Goal: Task Accomplishment & Management: Manage account settings

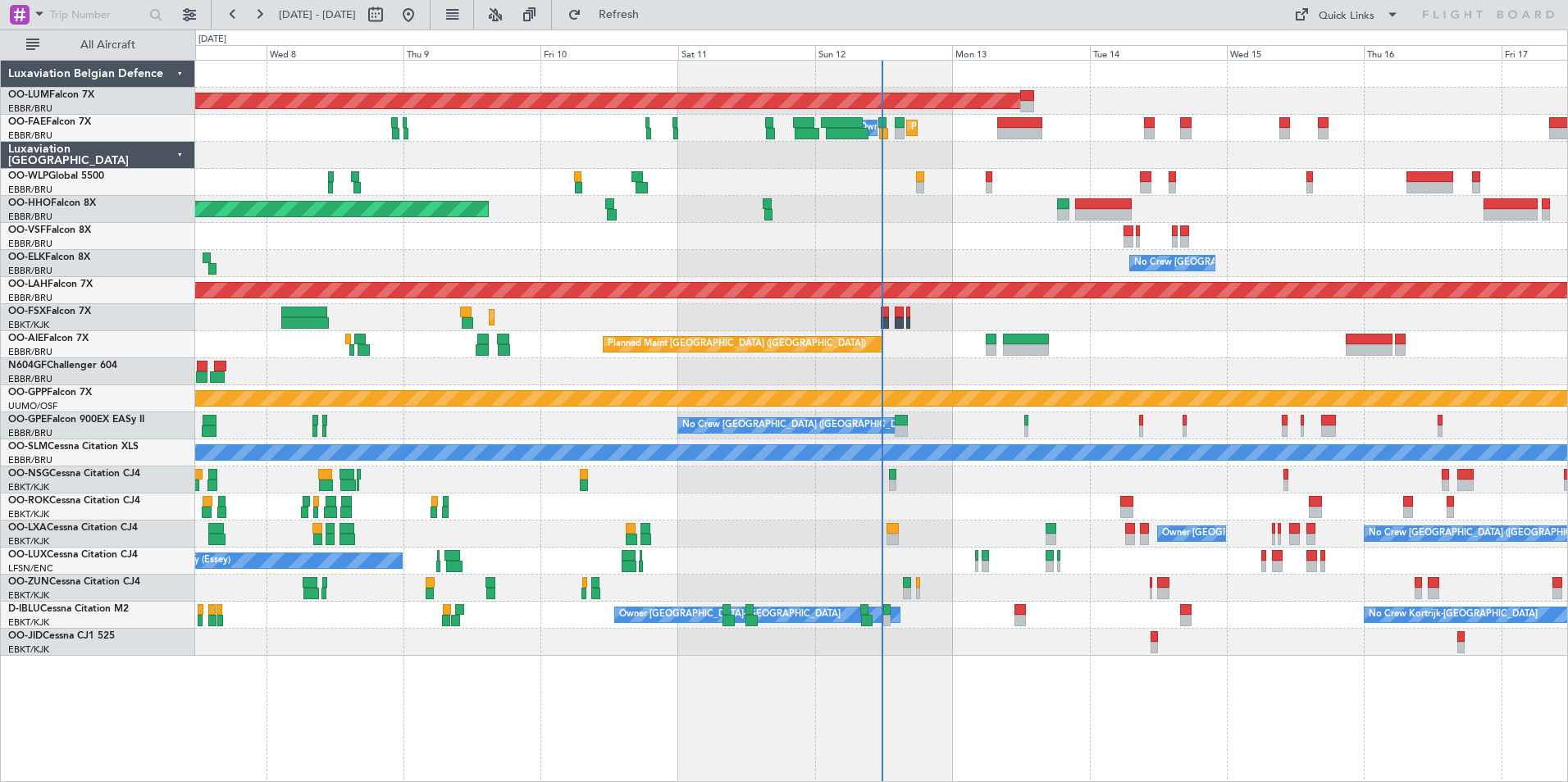
click at [1062, 515] on div at bounding box center [881, 506] width 1372 height 27
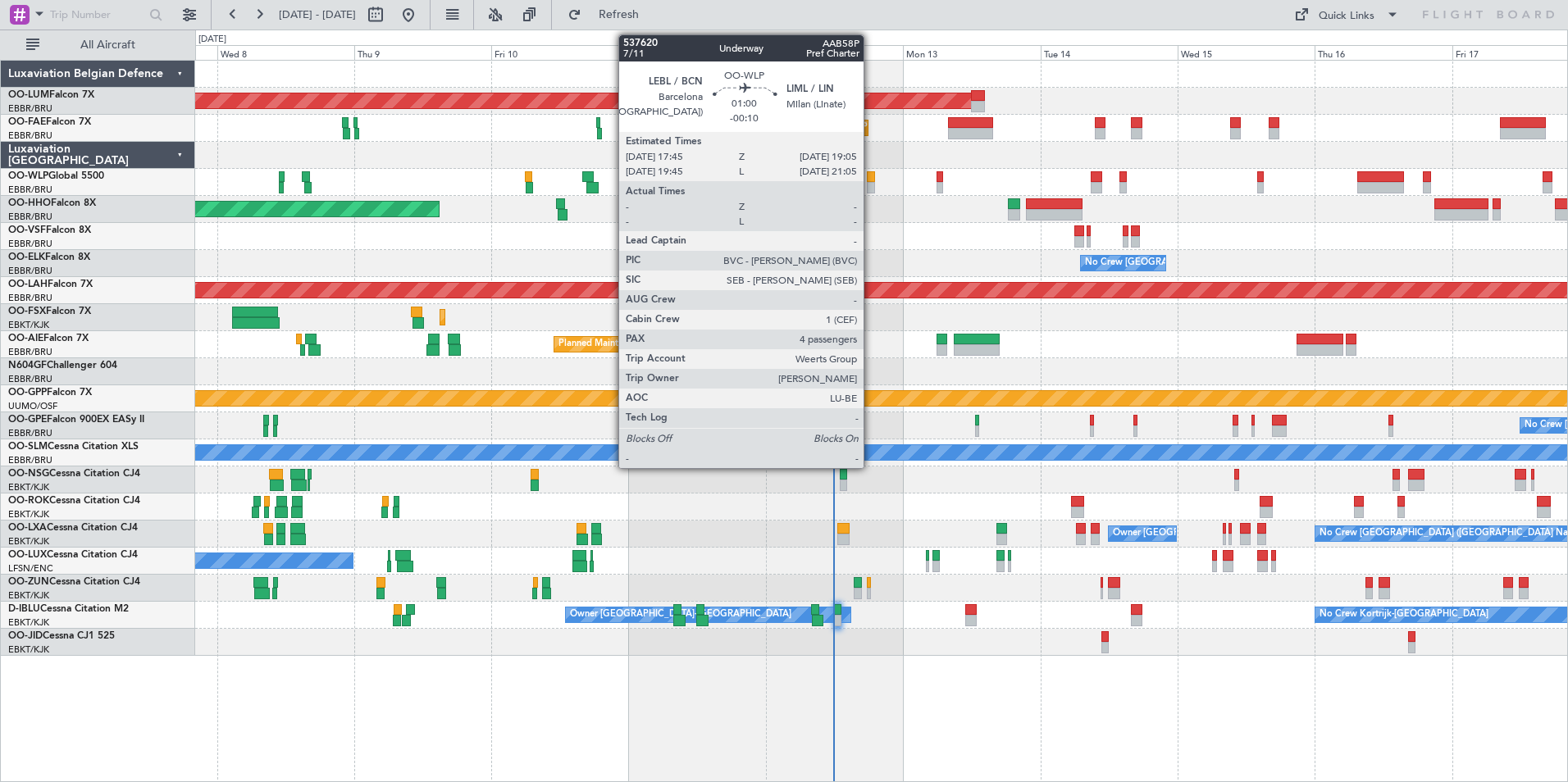
click at [870, 180] on div at bounding box center [870, 176] width 8 height 11
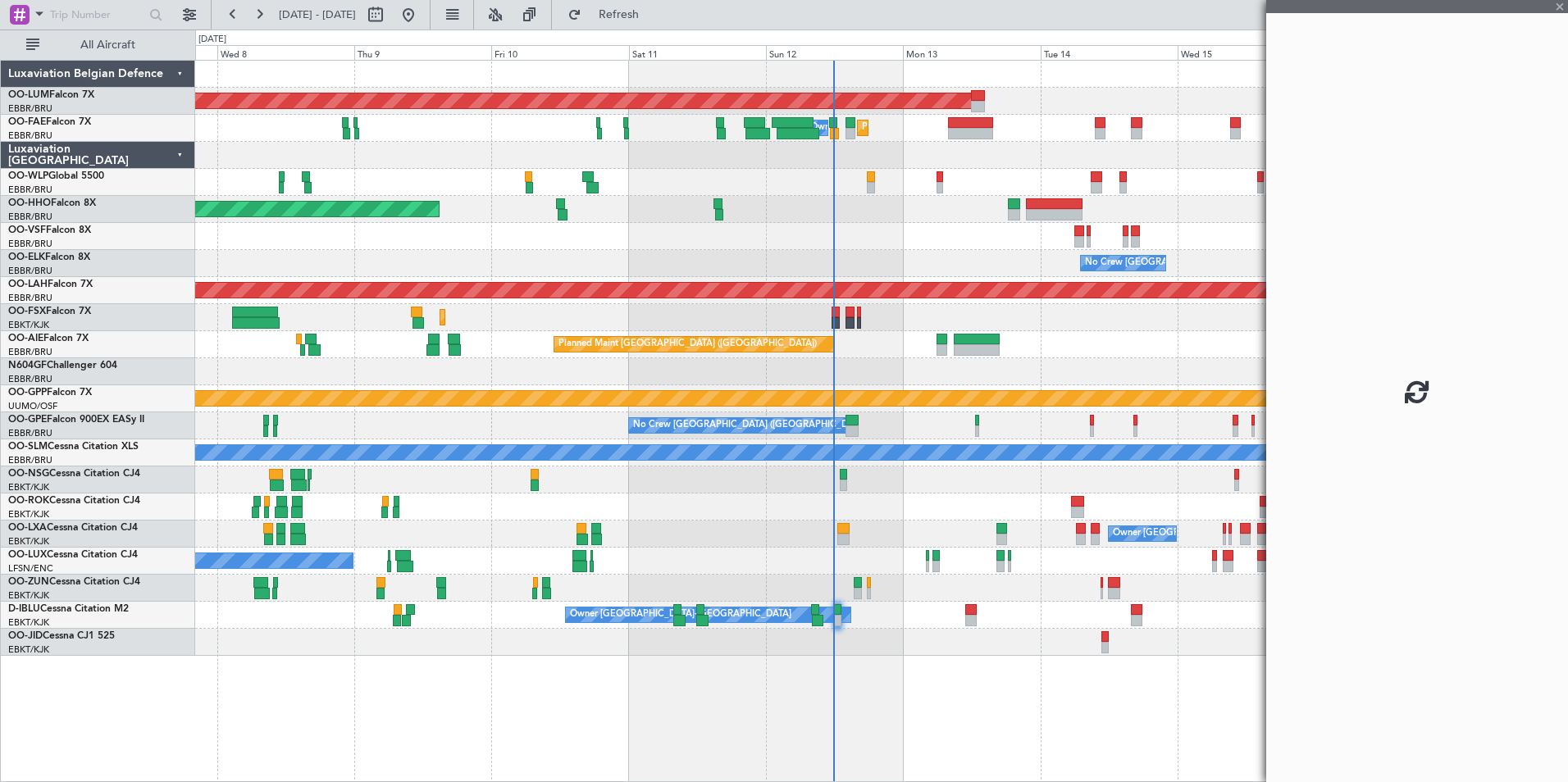
click at [841, 221] on div "AOG Maint [GEOGRAPHIC_DATA] Planned Maint [GEOGRAPHIC_DATA] Owner [GEOGRAPHIC_D…" at bounding box center [881, 358] width 1372 height 595
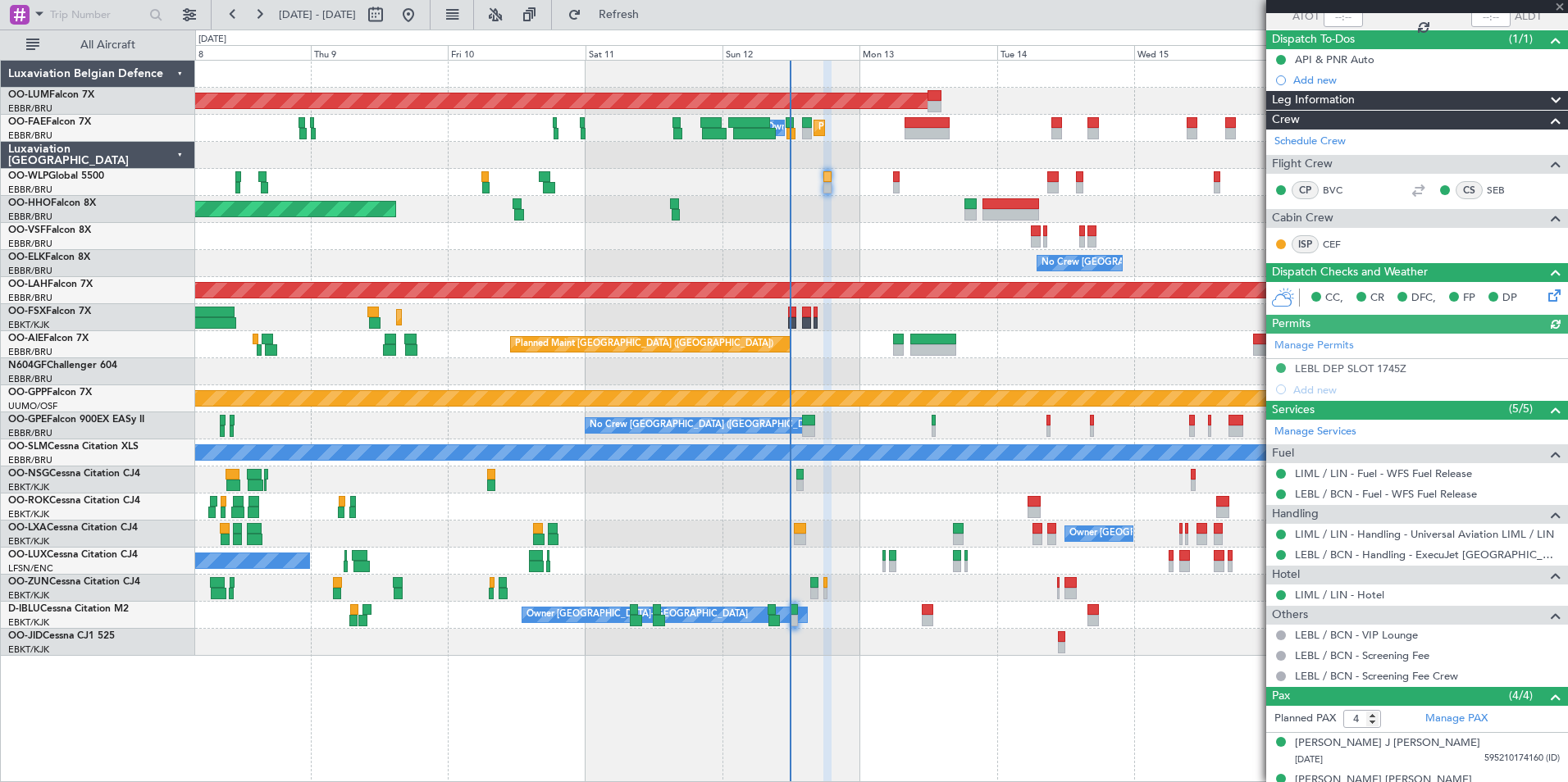
scroll to position [228, 0]
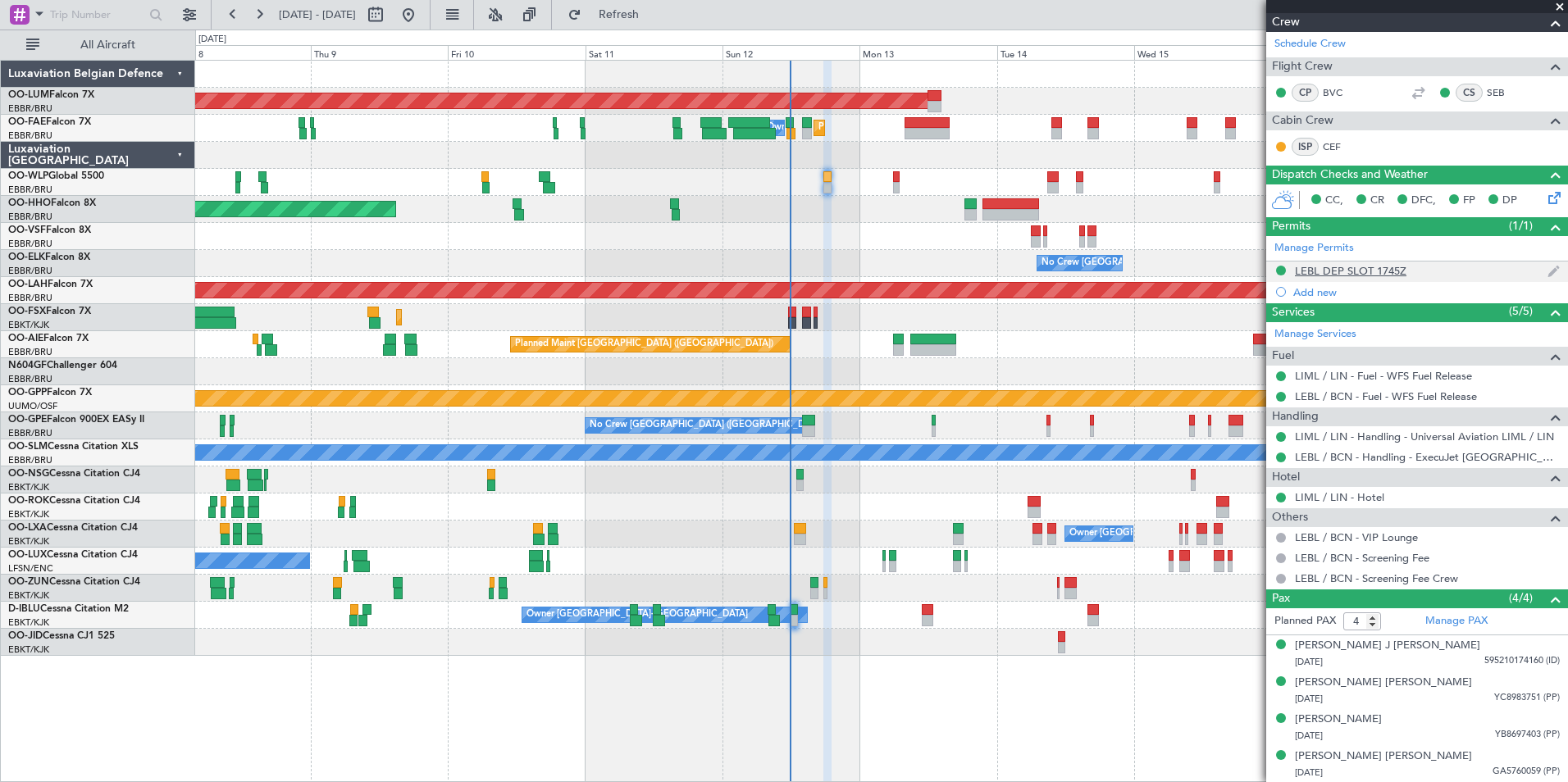
click at [1380, 266] on div "LEBL DEP SLOT 1745Z" at bounding box center [1350, 270] width 111 height 14
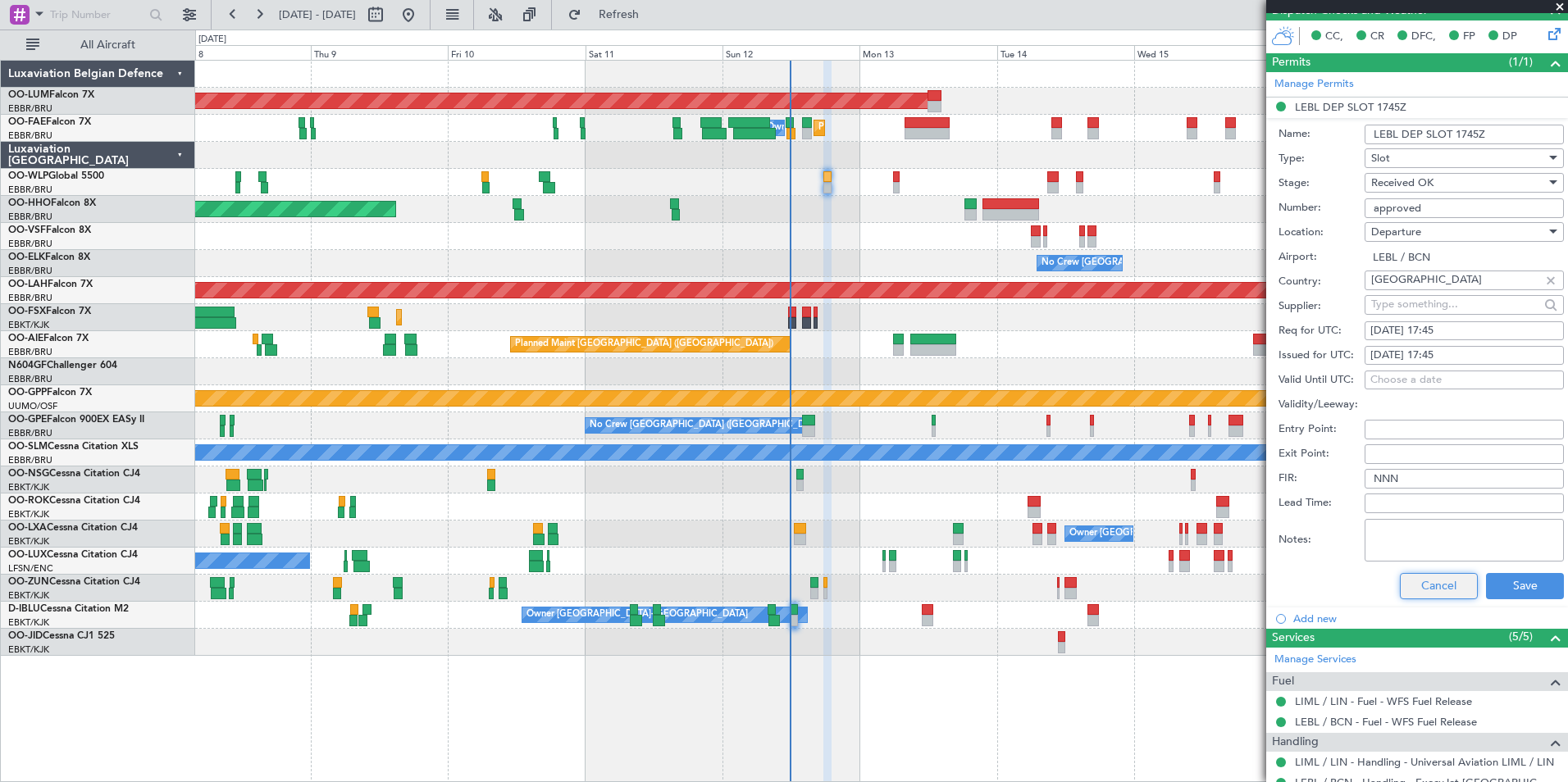
click at [1440, 573] on button "Cancel" at bounding box center [1438, 586] width 78 height 27
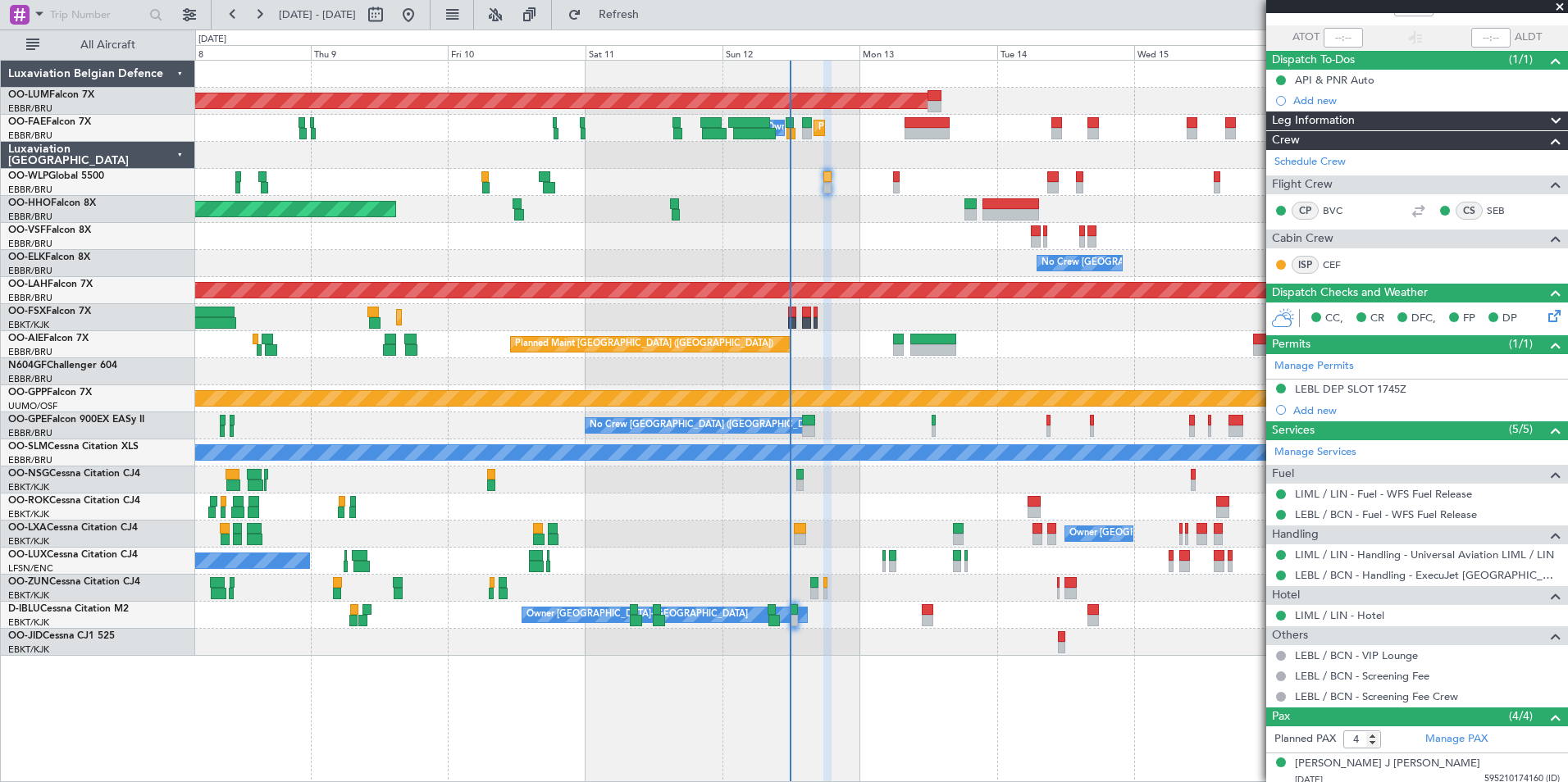
scroll to position [0, 0]
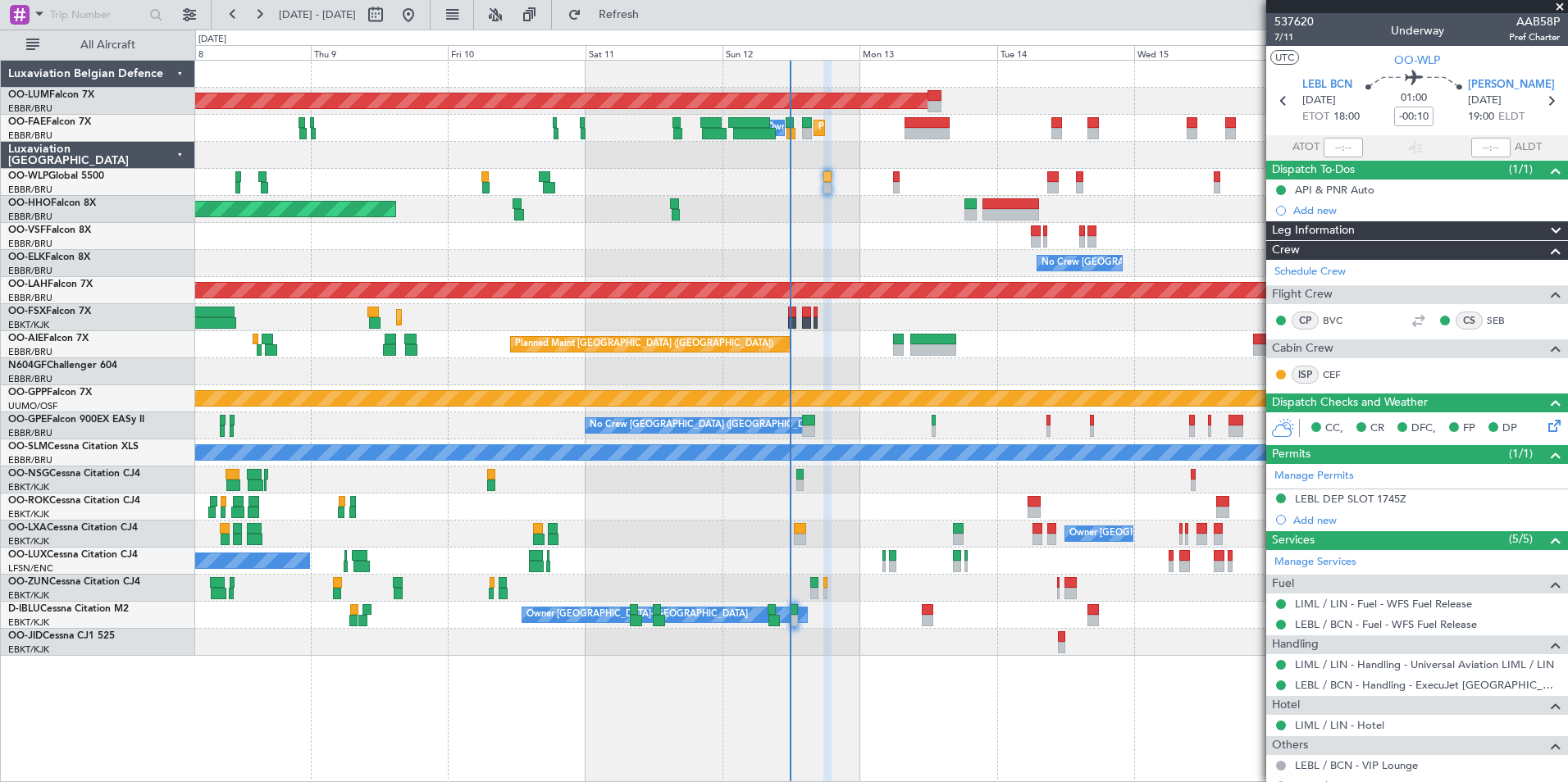
click at [810, 256] on div "No Crew [GEOGRAPHIC_DATA] ([GEOGRAPHIC_DATA] National)" at bounding box center [881, 263] width 1372 height 27
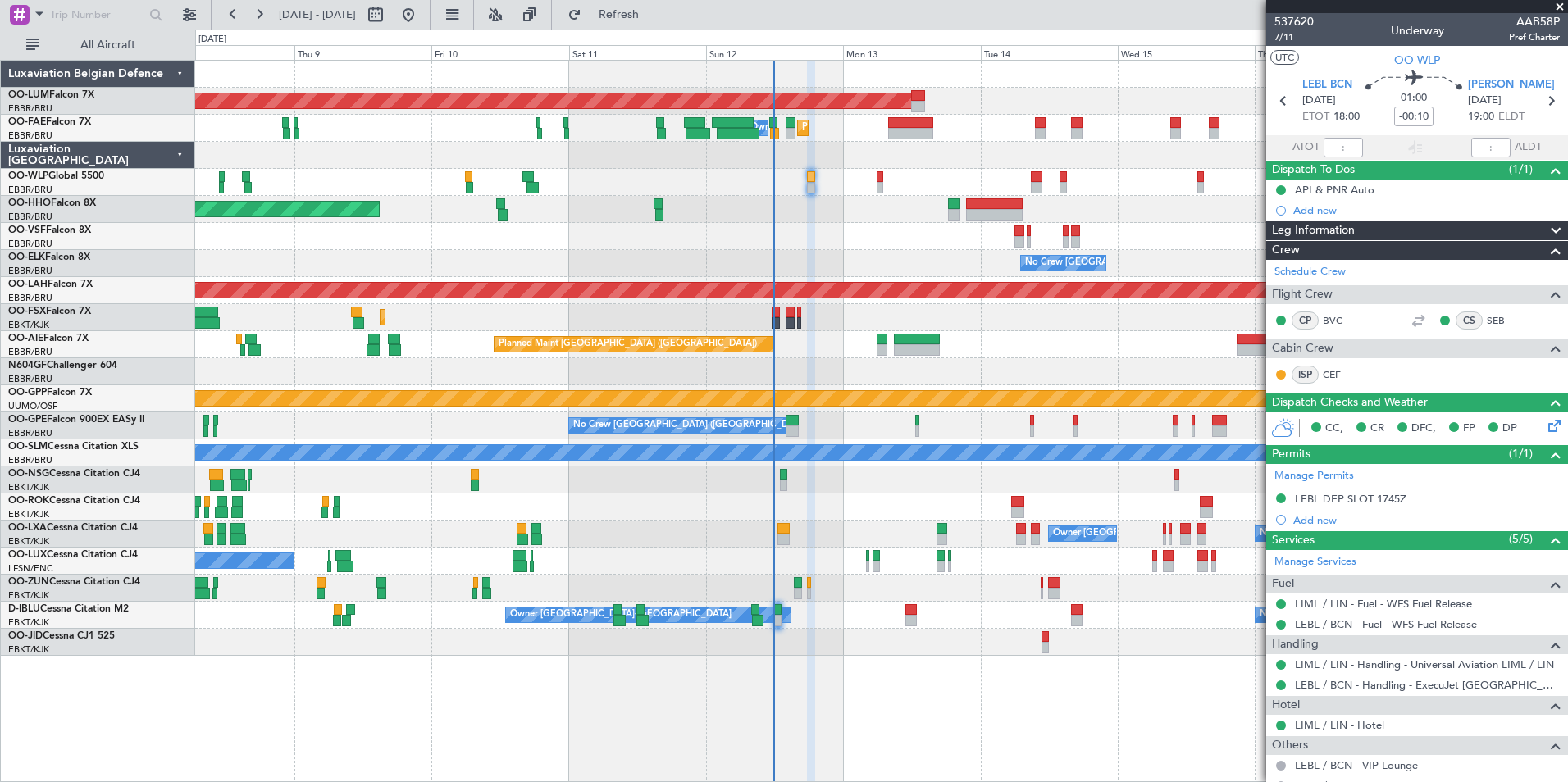
click at [805, 255] on div "No Crew [GEOGRAPHIC_DATA] ([GEOGRAPHIC_DATA] National)" at bounding box center [881, 263] width 1372 height 27
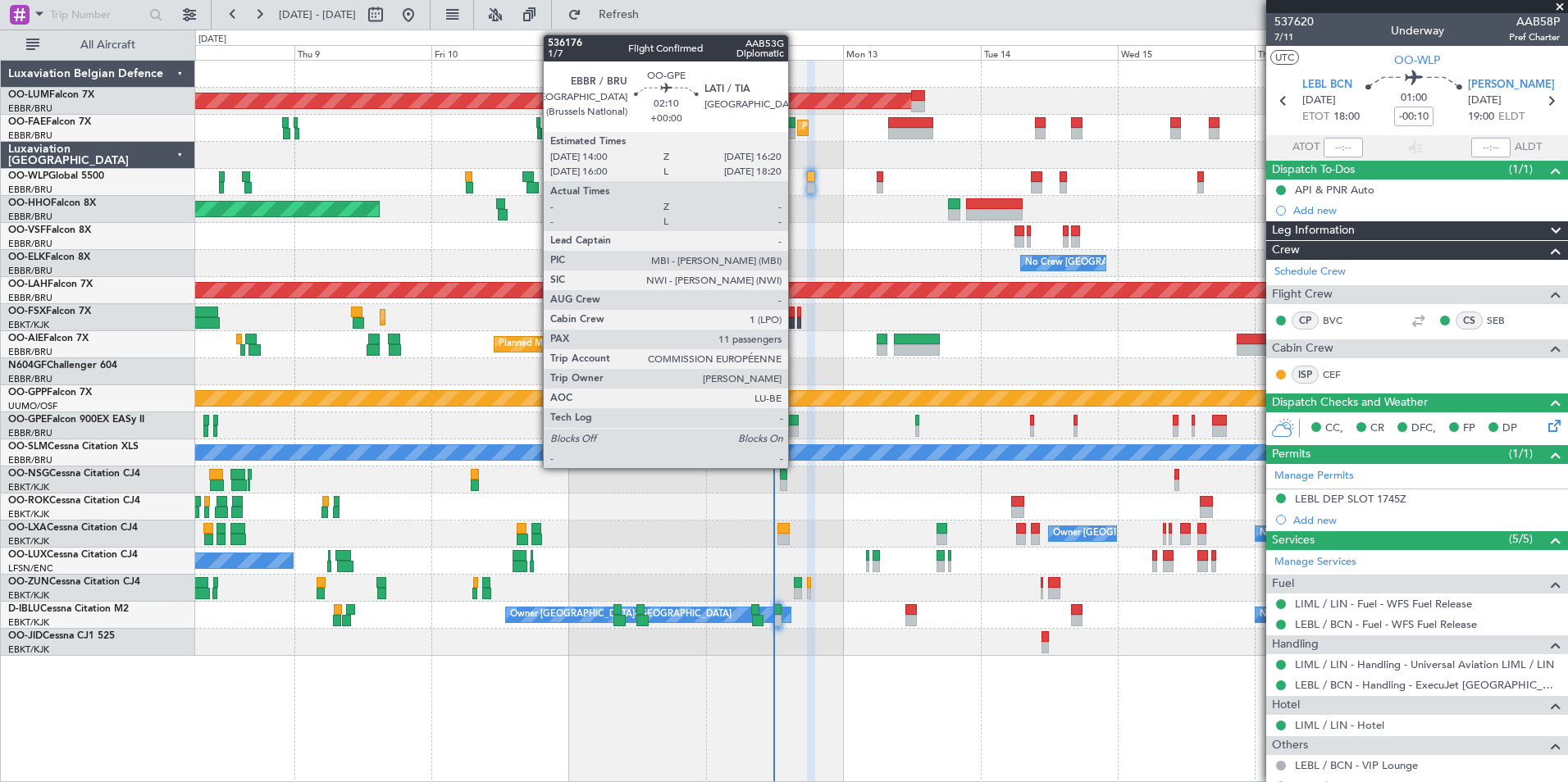
click at [795, 424] on div at bounding box center [792, 420] width 14 height 11
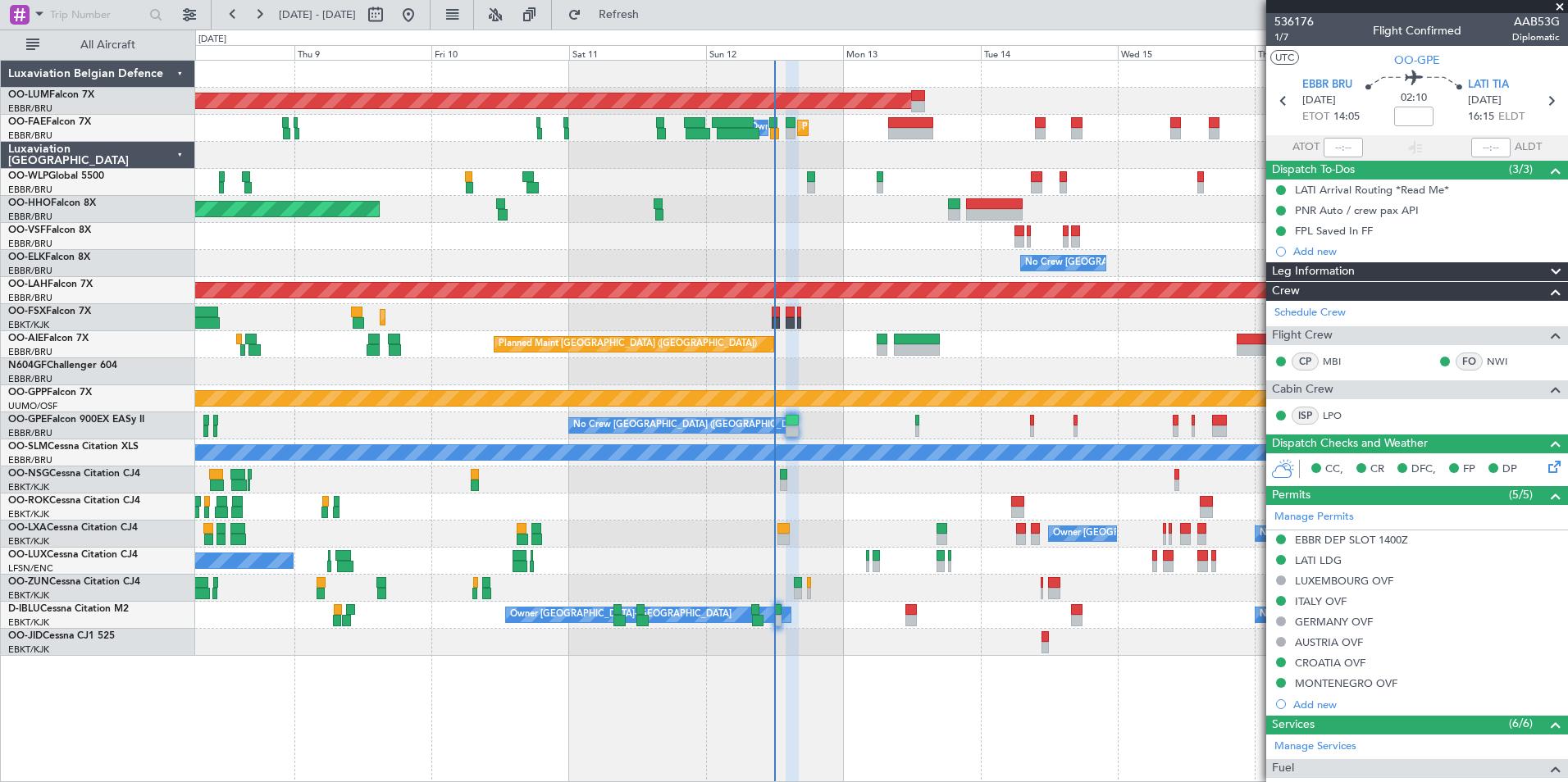
click at [810, 505] on div at bounding box center [881, 506] width 1372 height 27
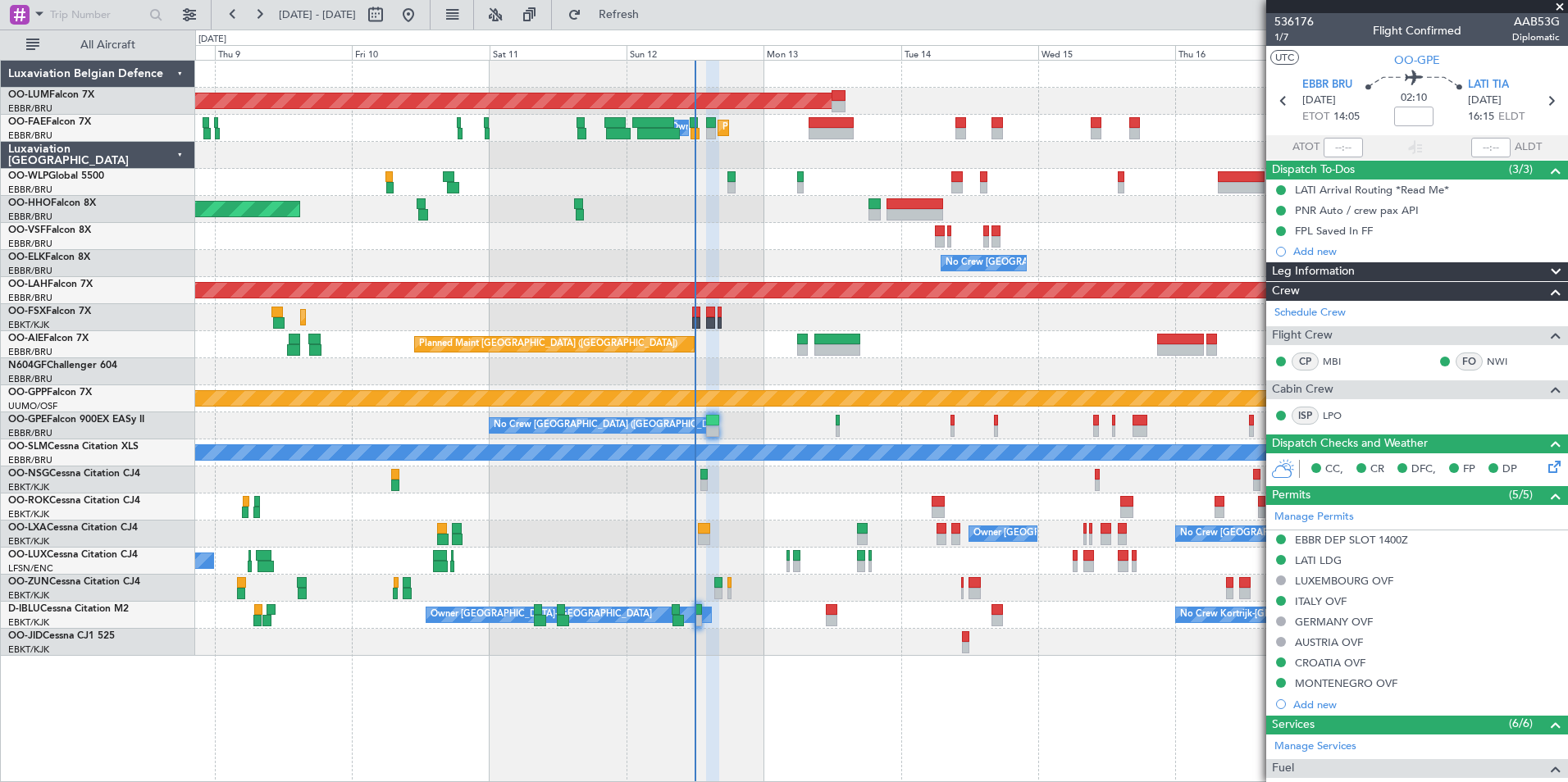
click at [769, 488] on div at bounding box center [881, 480] width 1372 height 27
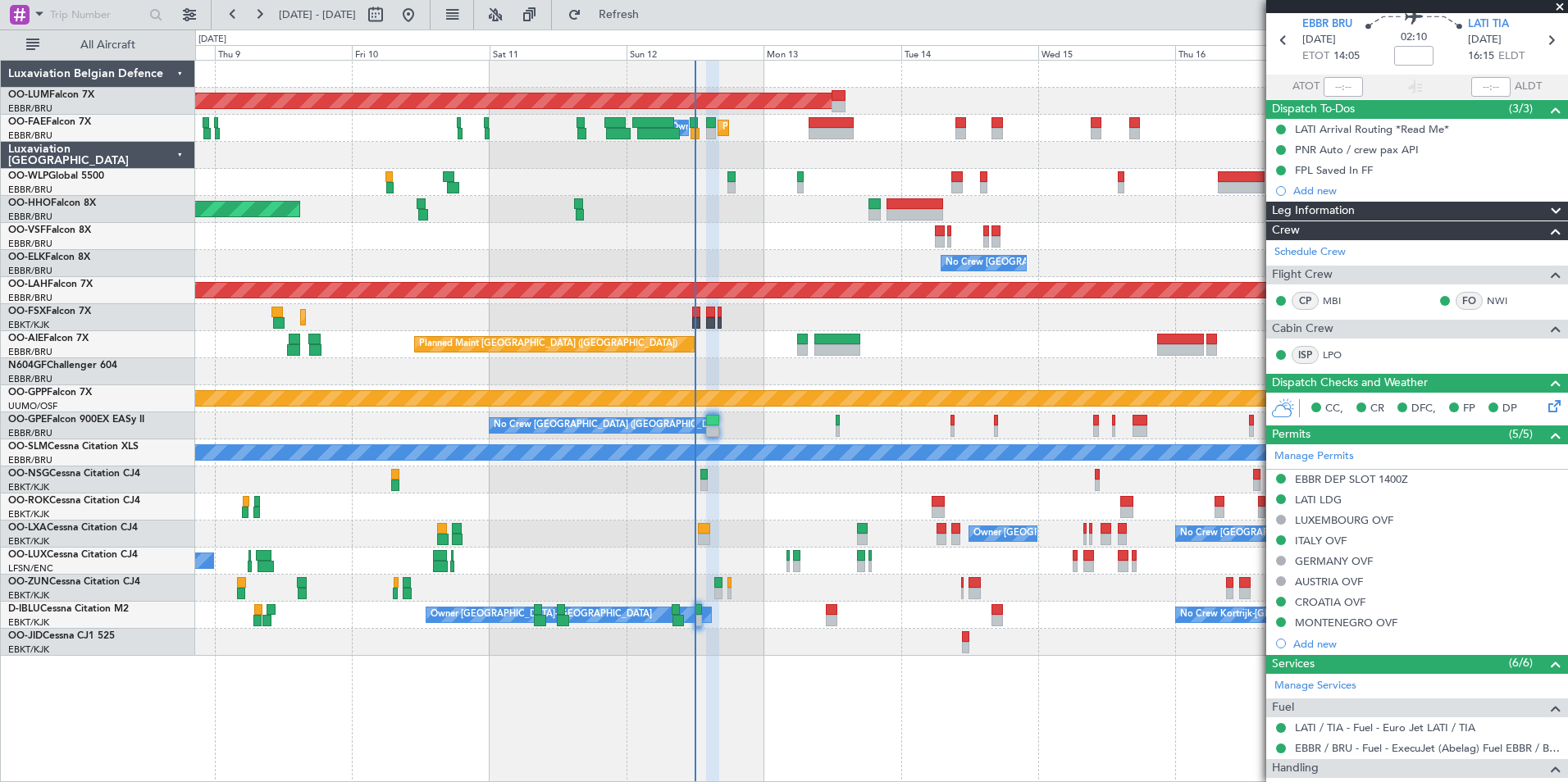
scroll to position [164, 0]
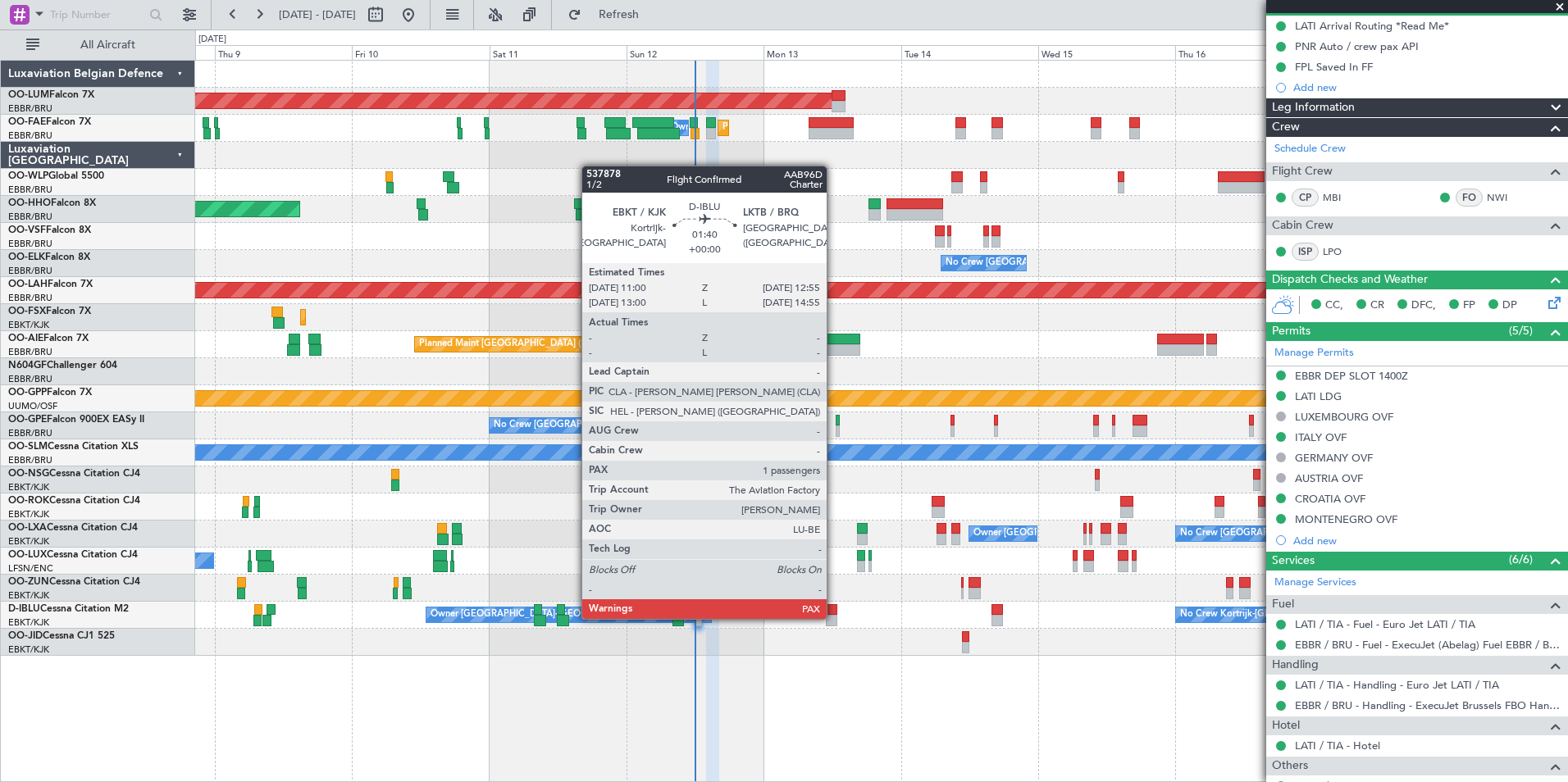
click at [834, 618] on div at bounding box center [831, 620] width 11 height 11
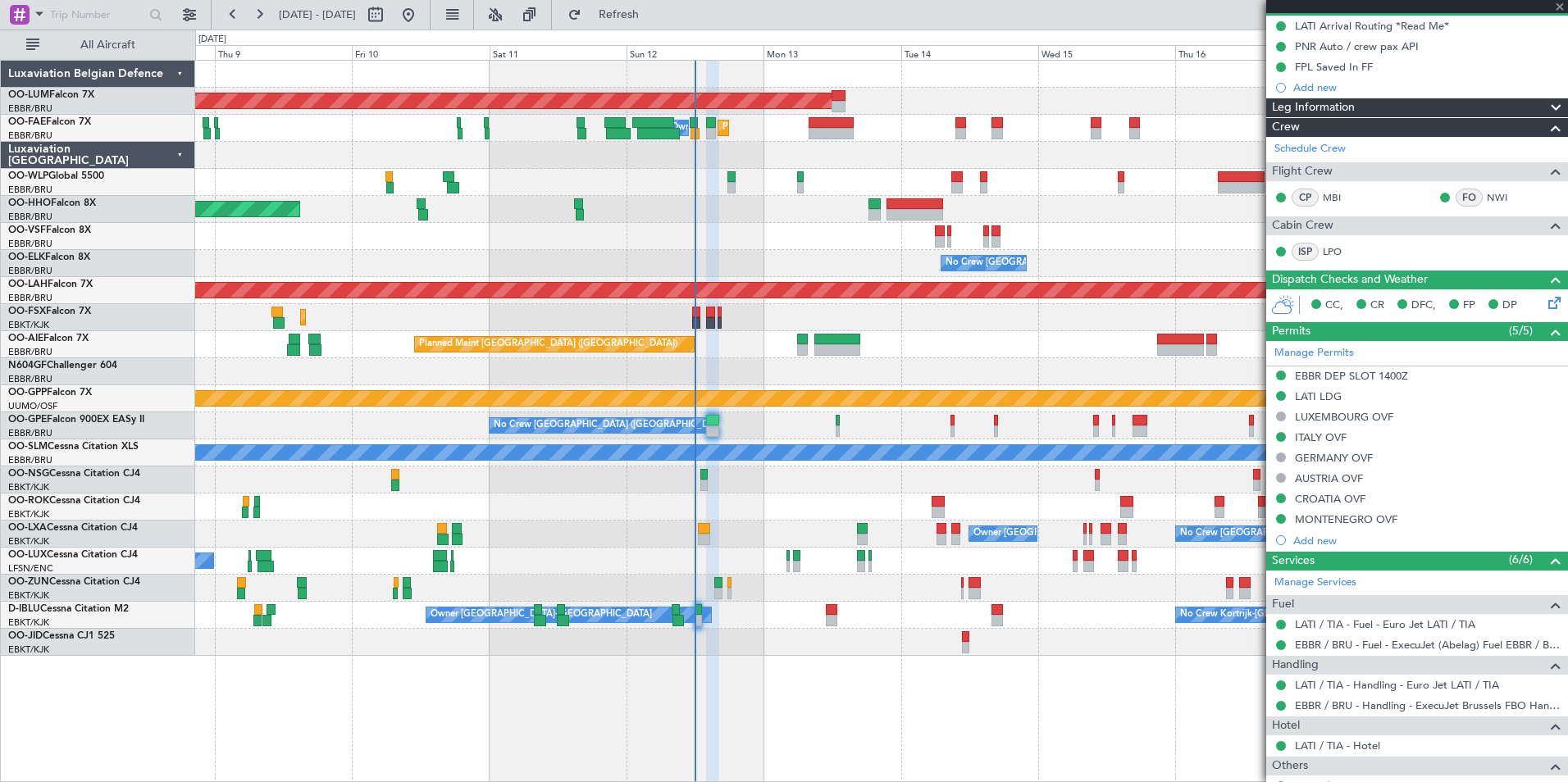
click at [756, 633] on div "AOG Maint [GEOGRAPHIC_DATA] Planned Maint [GEOGRAPHIC_DATA] ([GEOGRAPHIC_DATA])…" at bounding box center [881, 358] width 1372 height 595
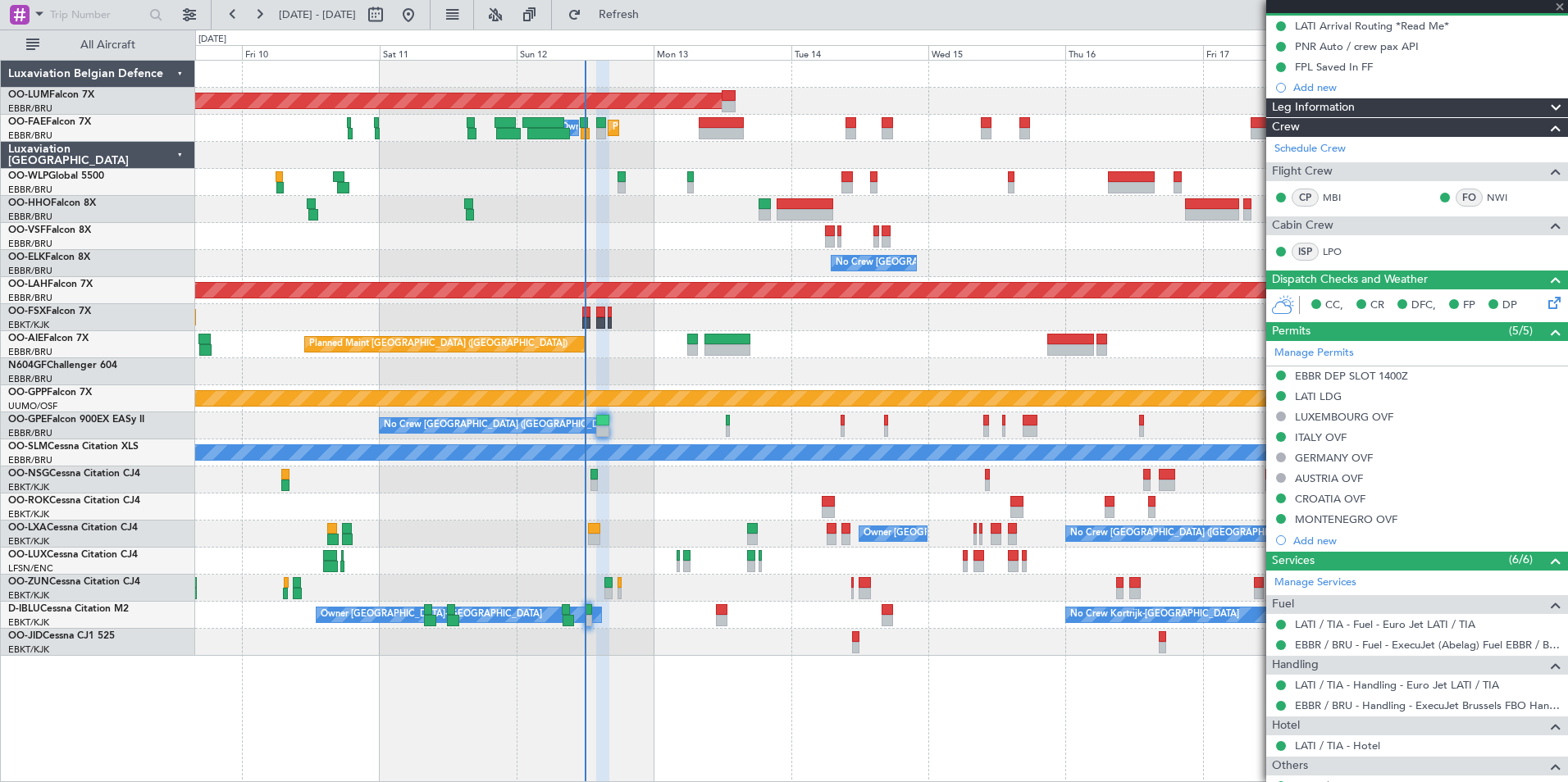
type input "2"
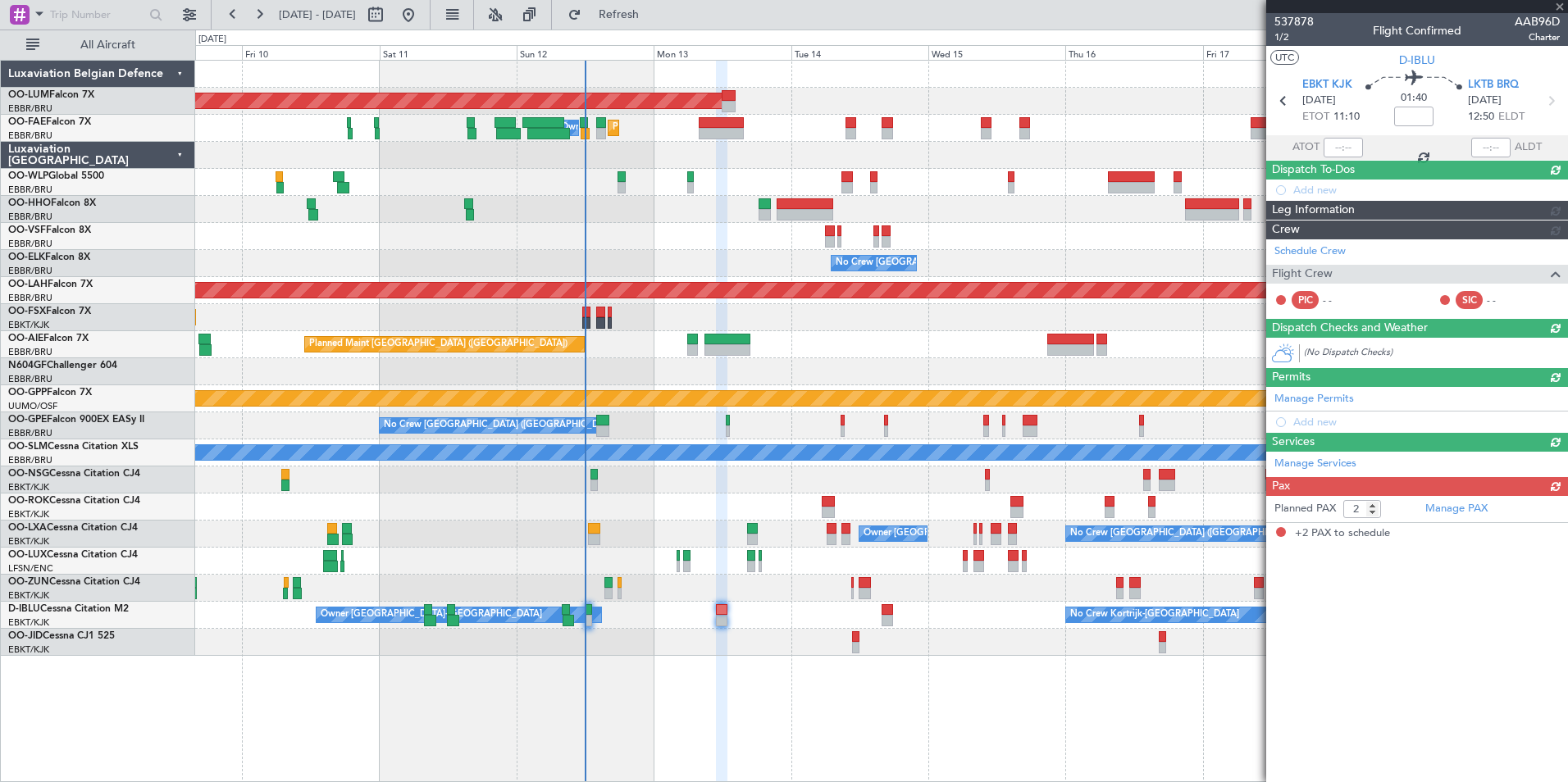
scroll to position [0, 0]
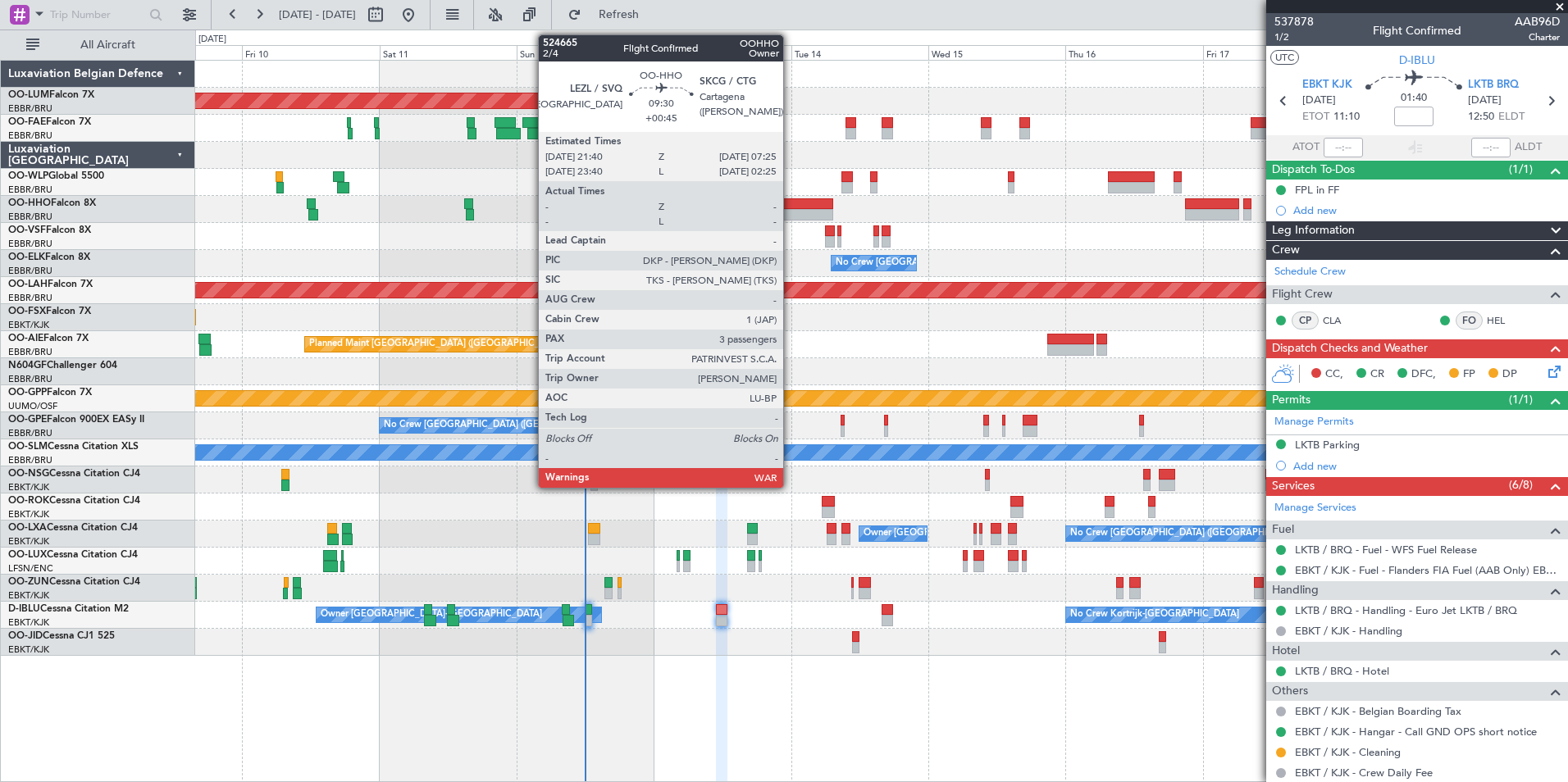
click at [790, 210] on div at bounding box center [804, 214] width 56 height 11
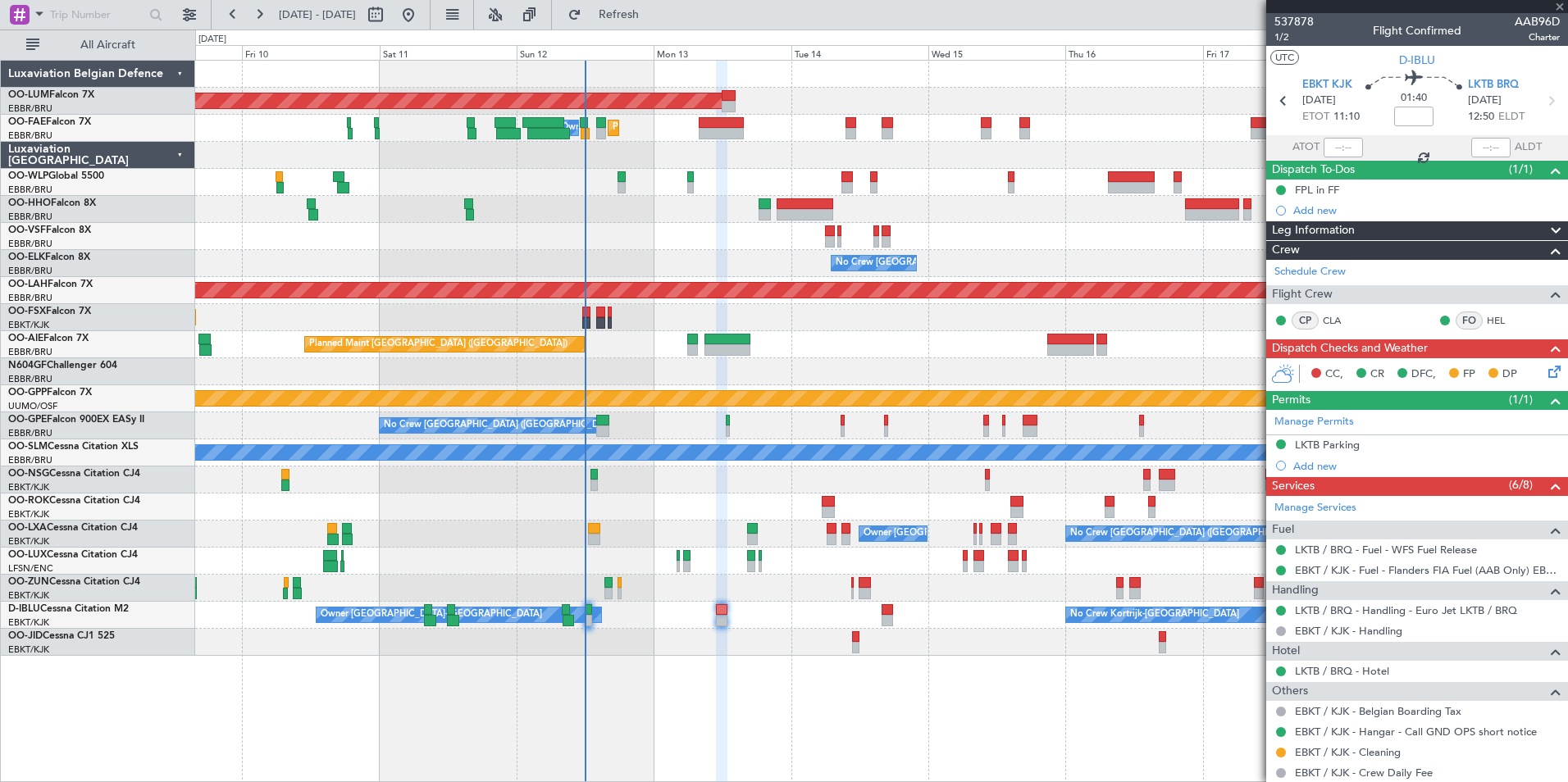
type input "+00:45"
type input "3"
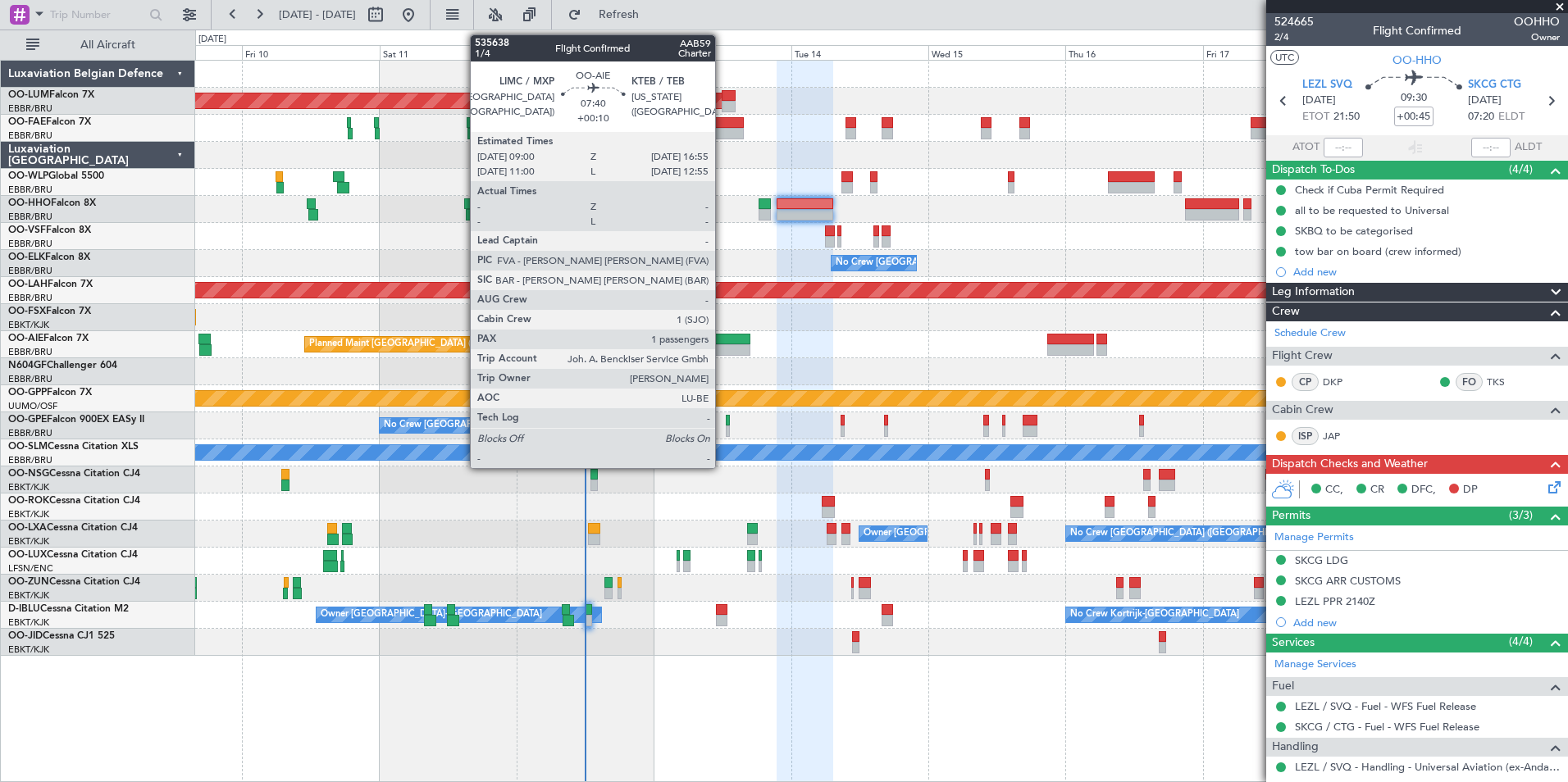
click at [722, 346] on div at bounding box center [727, 350] width 46 height 11
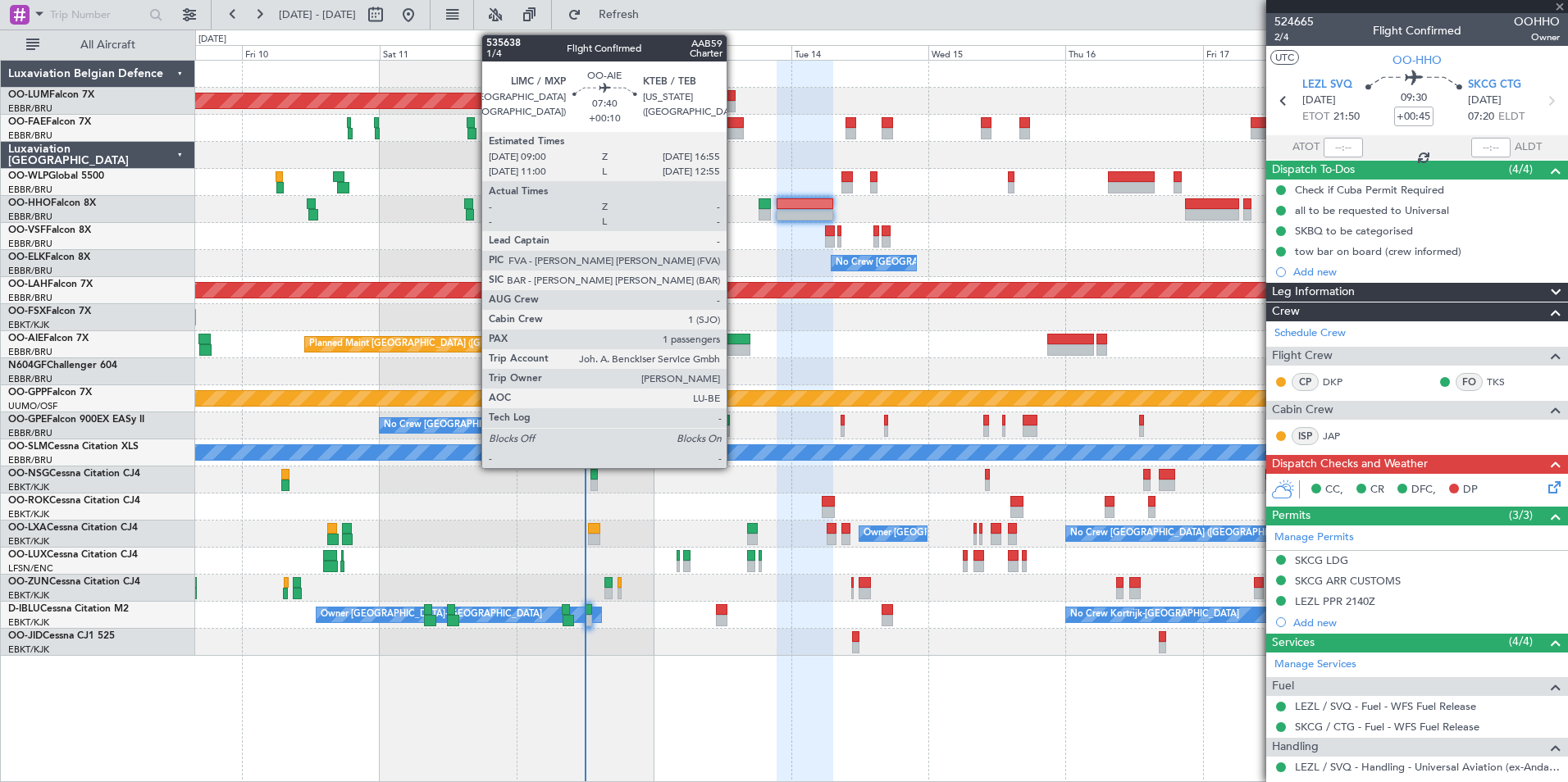
type input "+00:10"
type input "1"
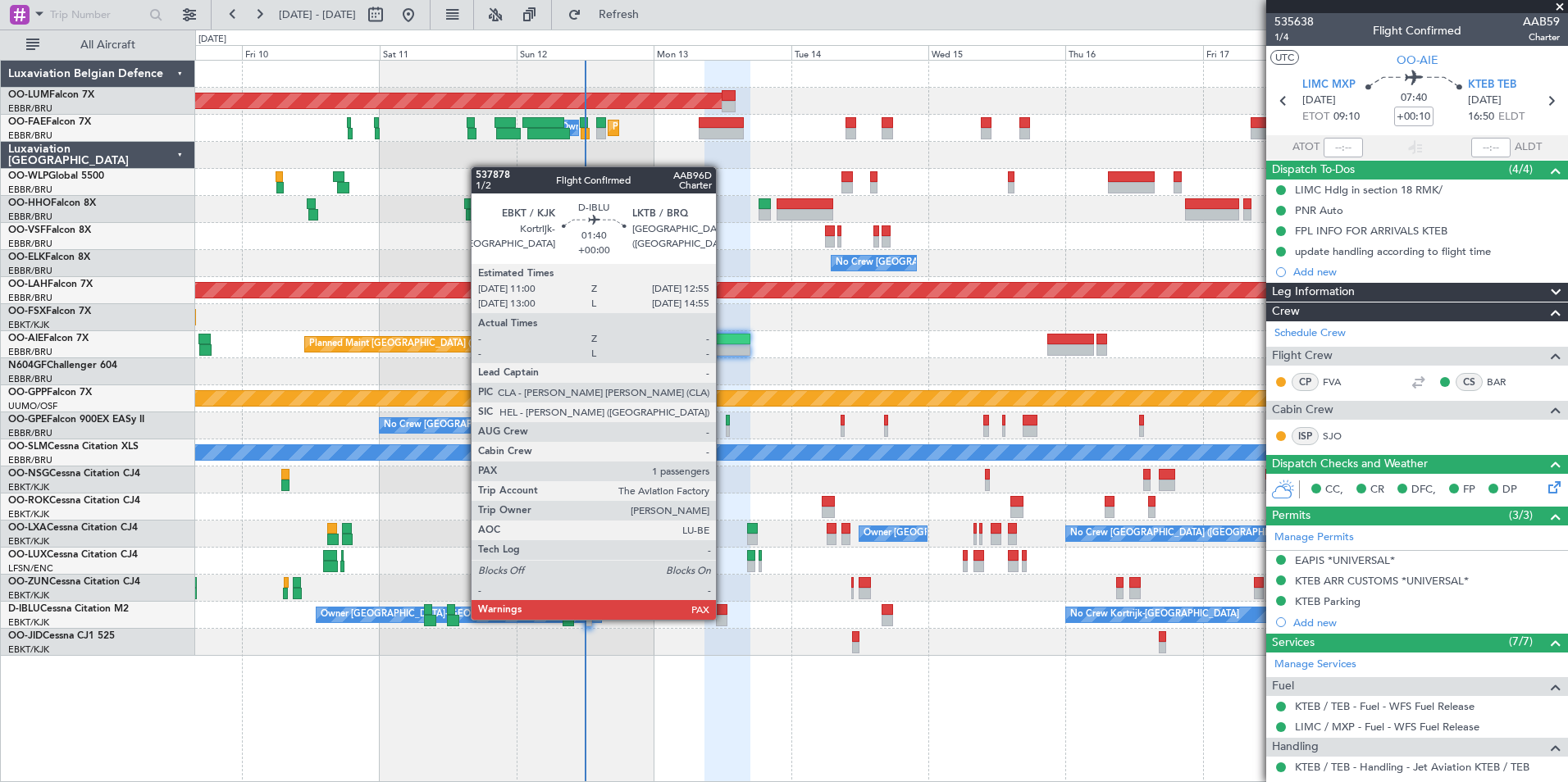
click at [723, 618] on div at bounding box center [722, 620] width 11 height 11
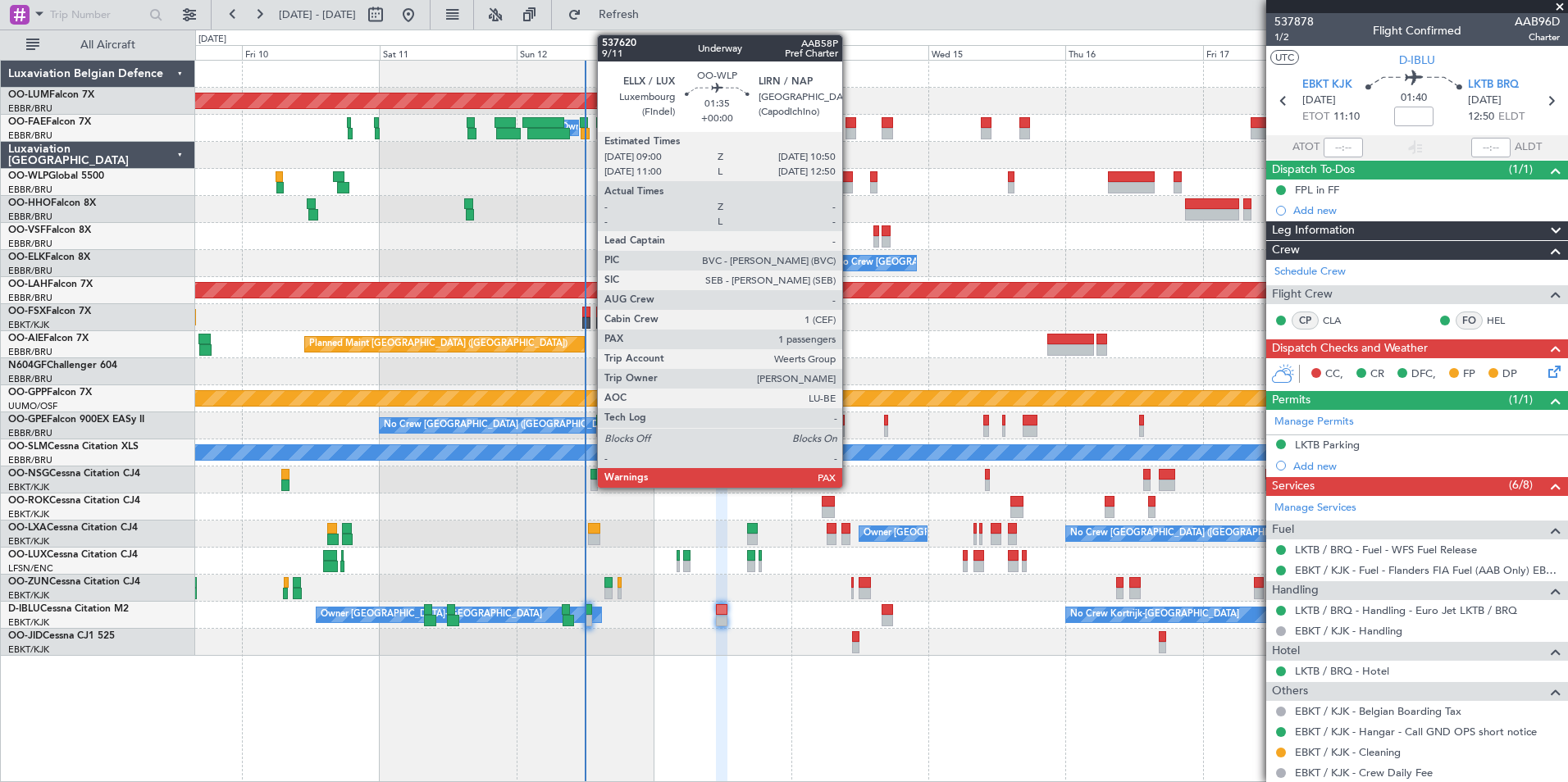
click at [849, 183] on div at bounding box center [846, 187] width 11 height 11
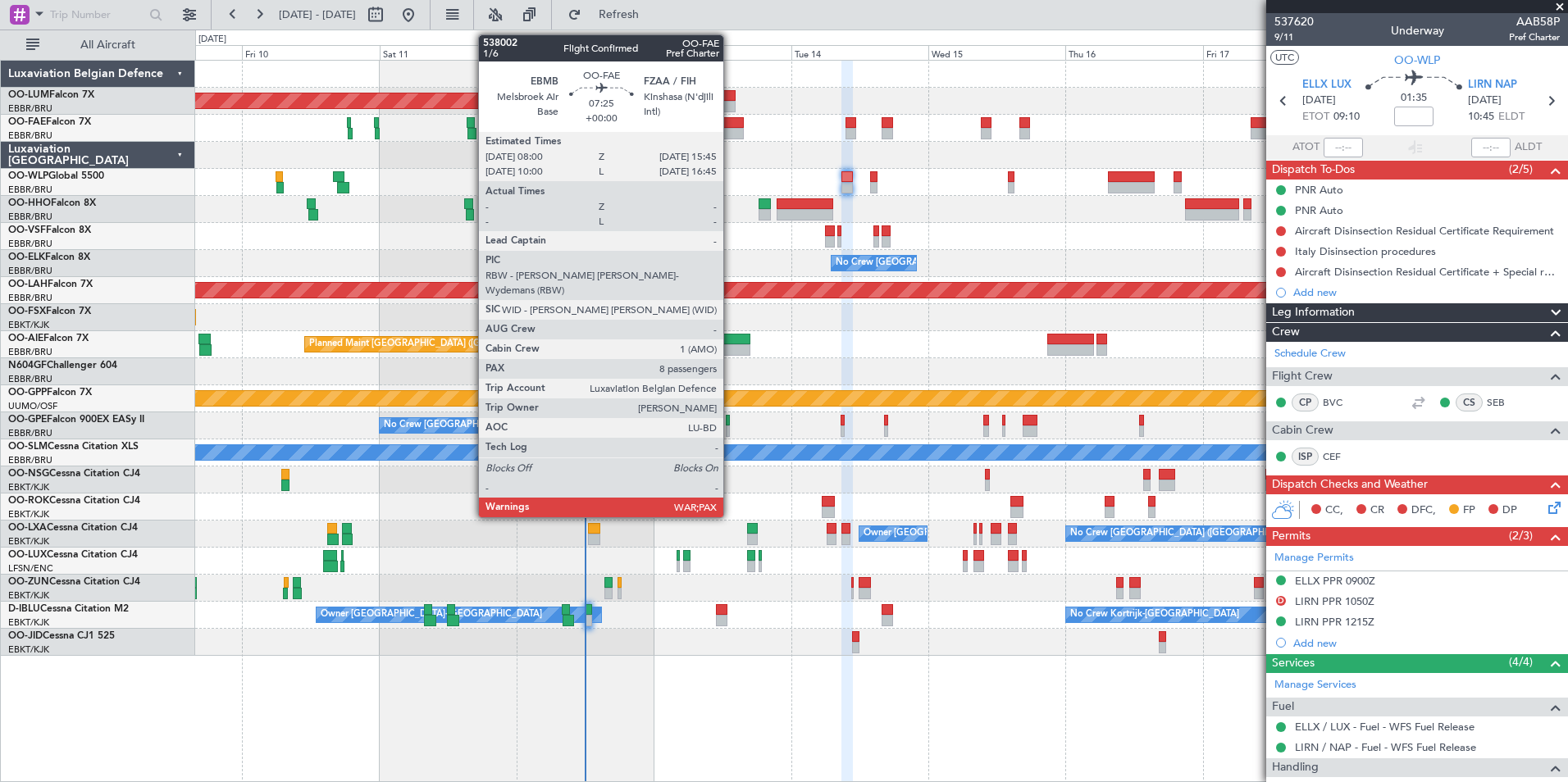
click at [731, 130] on div at bounding box center [721, 133] width 45 height 11
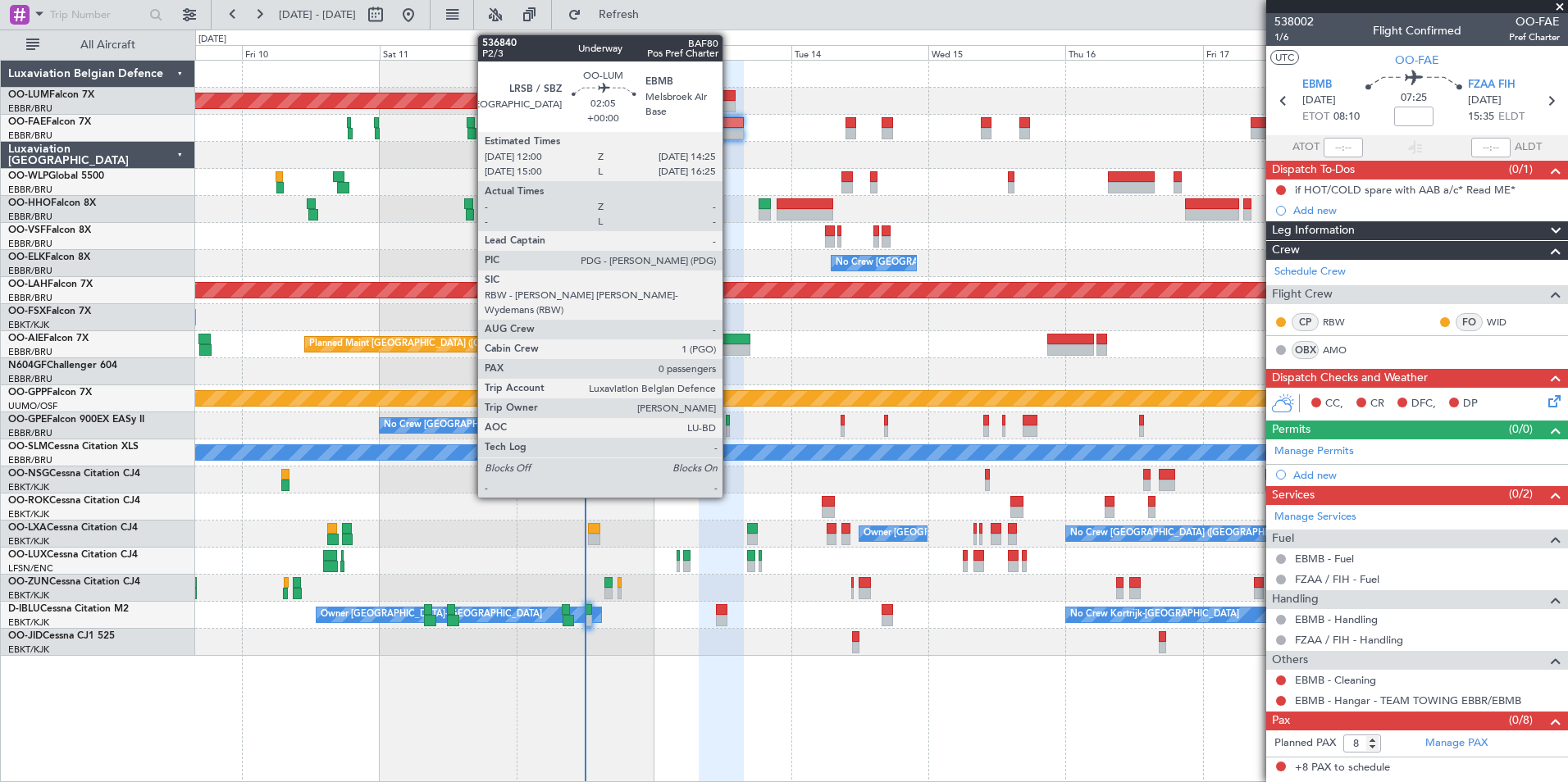
click at [730, 102] on div at bounding box center [728, 107] width 14 height 11
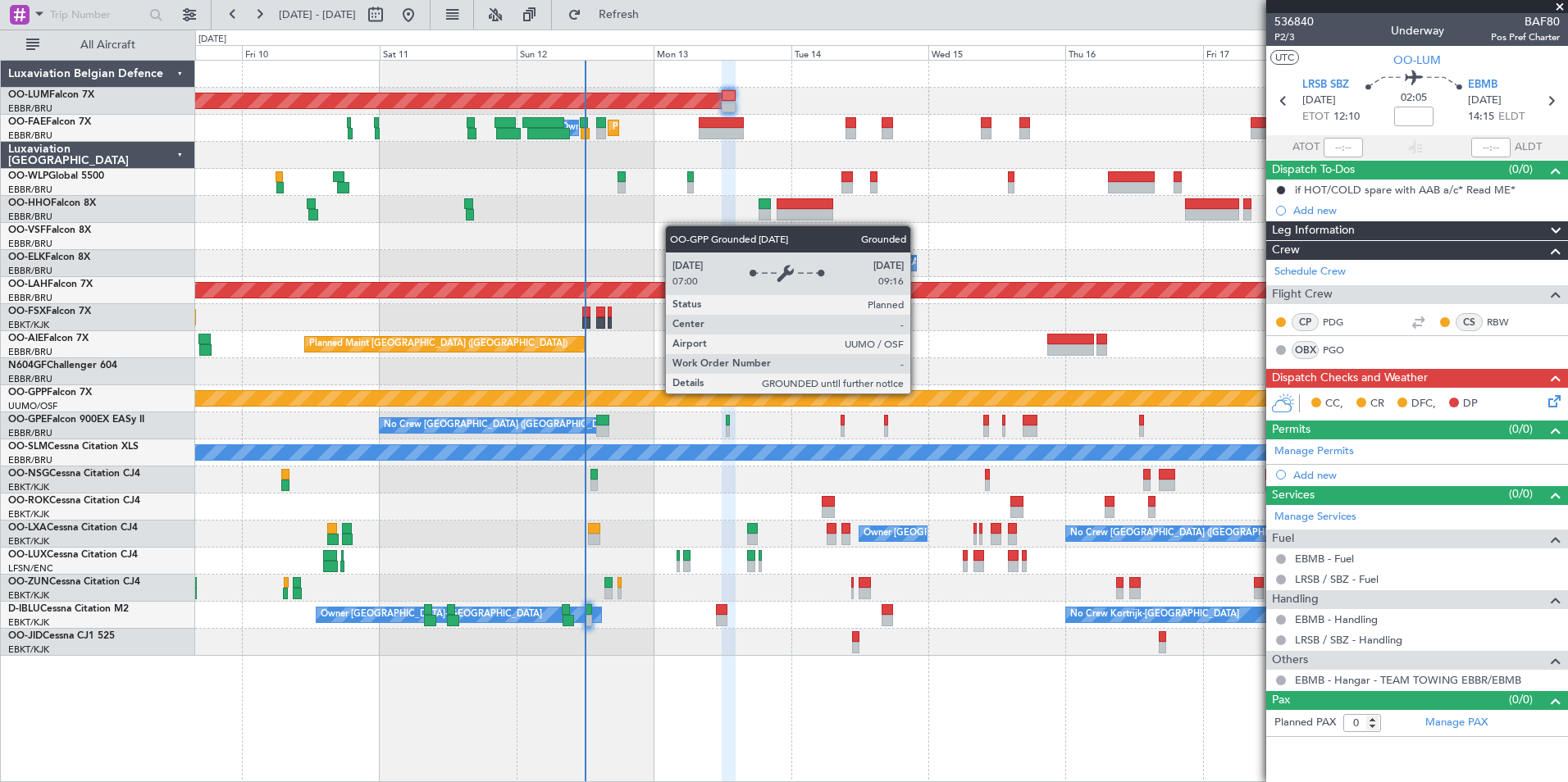
click at [585, 392] on div "Grounded [PERSON_NAME]" at bounding box center [881, 399] width 4115 height 15
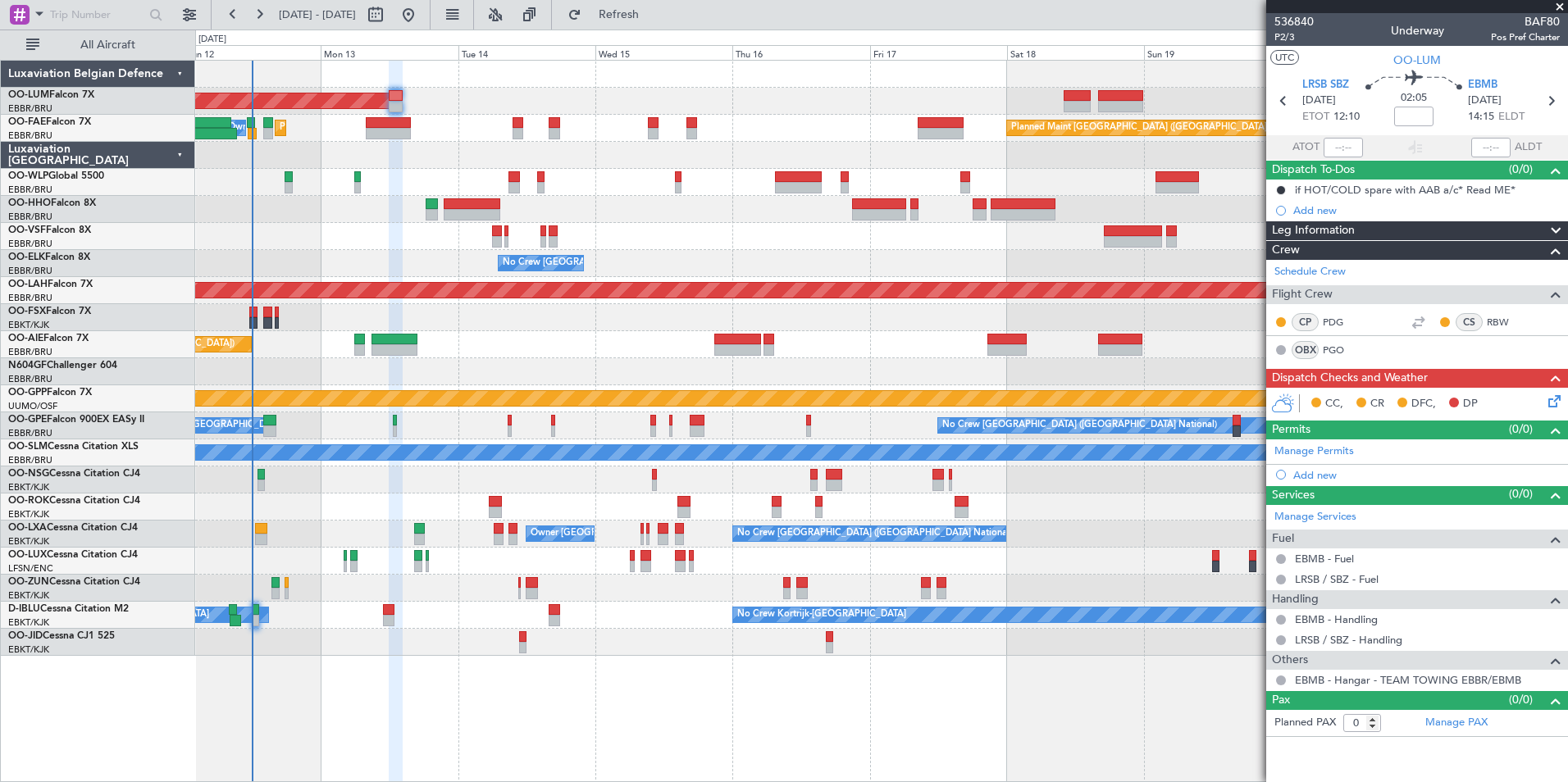
click at [914, 368] on div at bounding box center [881, 371] width 1372 height 27
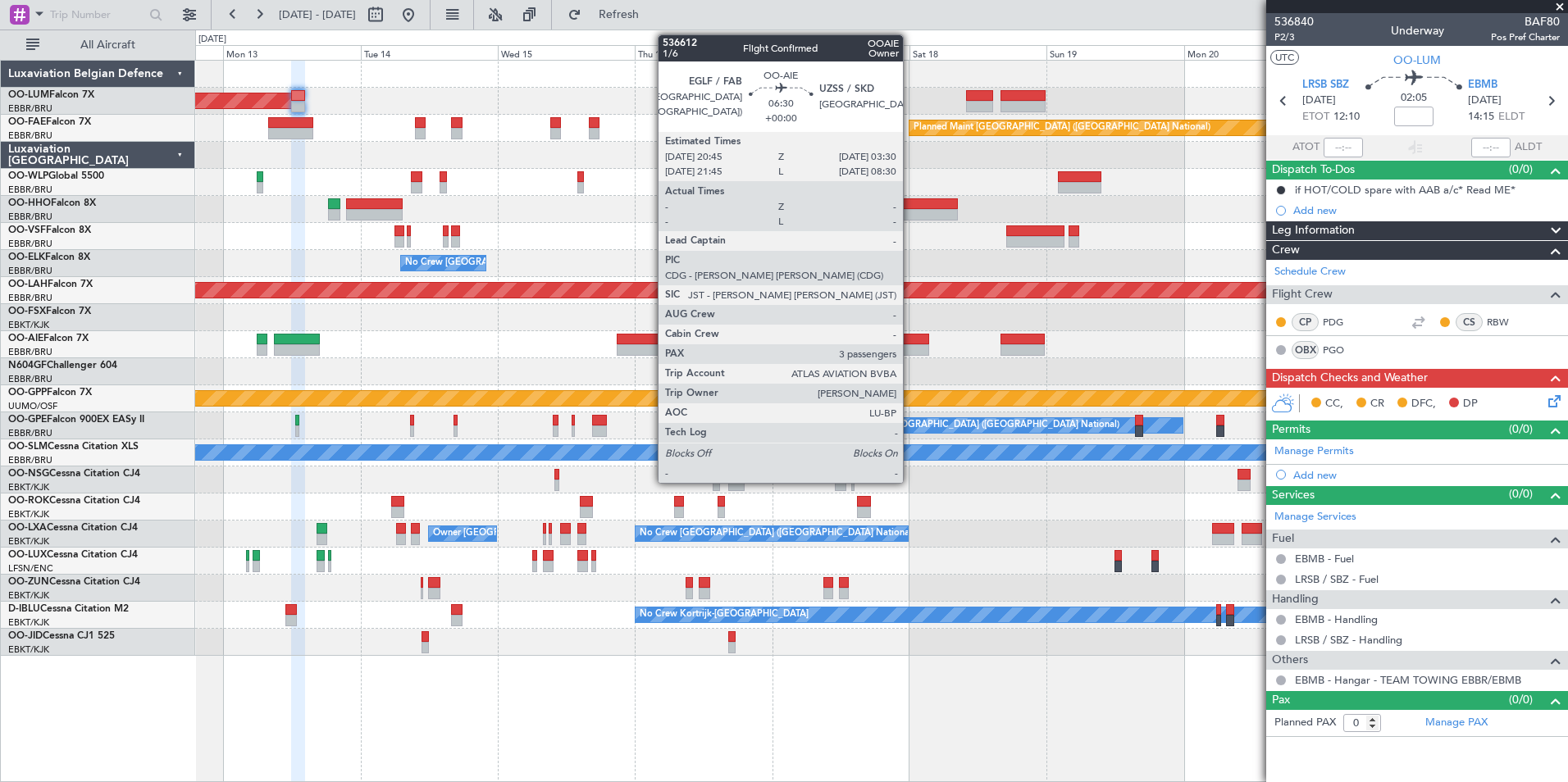
click at [910, 344] on div at bounding box center [909, 339] width 40 height 11
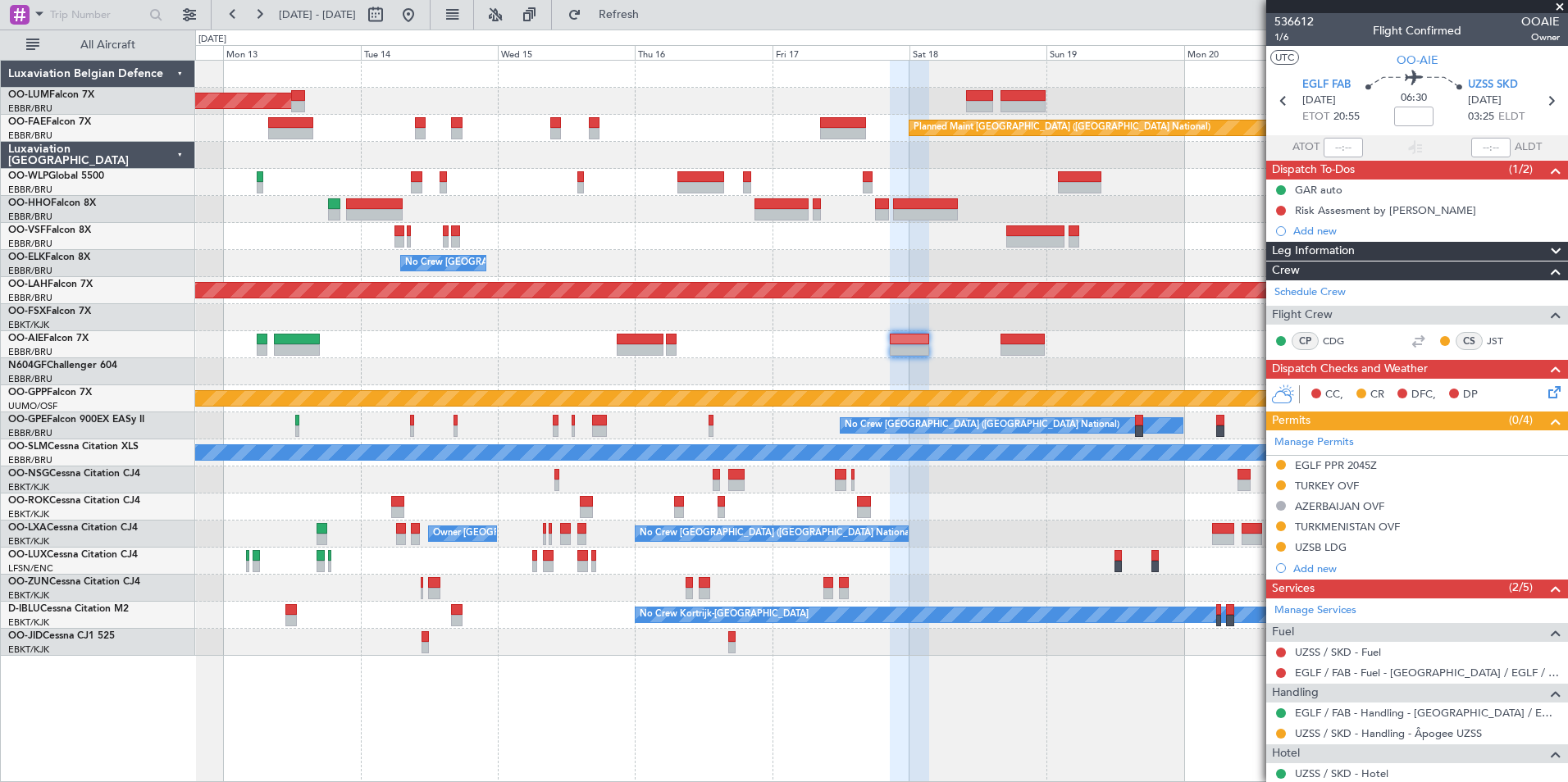
click at [891, 354] on div "Planned Maint [GEOGRAPHIC_DATA] ([GEOGRAPHIC_DATA])" at bounding box center [881, 344] width 1372 height 27
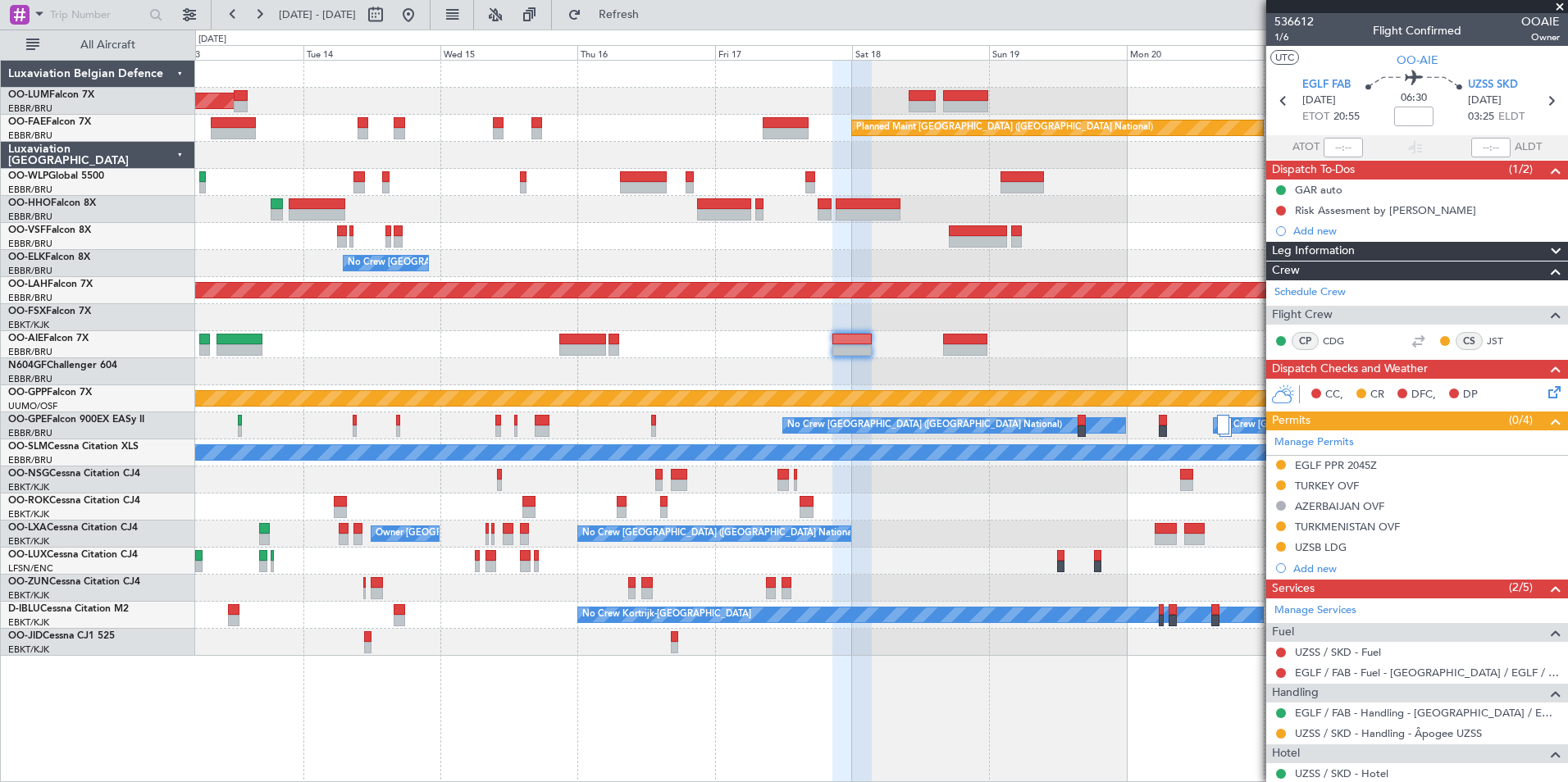
click at [859, 364] on div at bounding box center [881, 371] width 1372 height 27
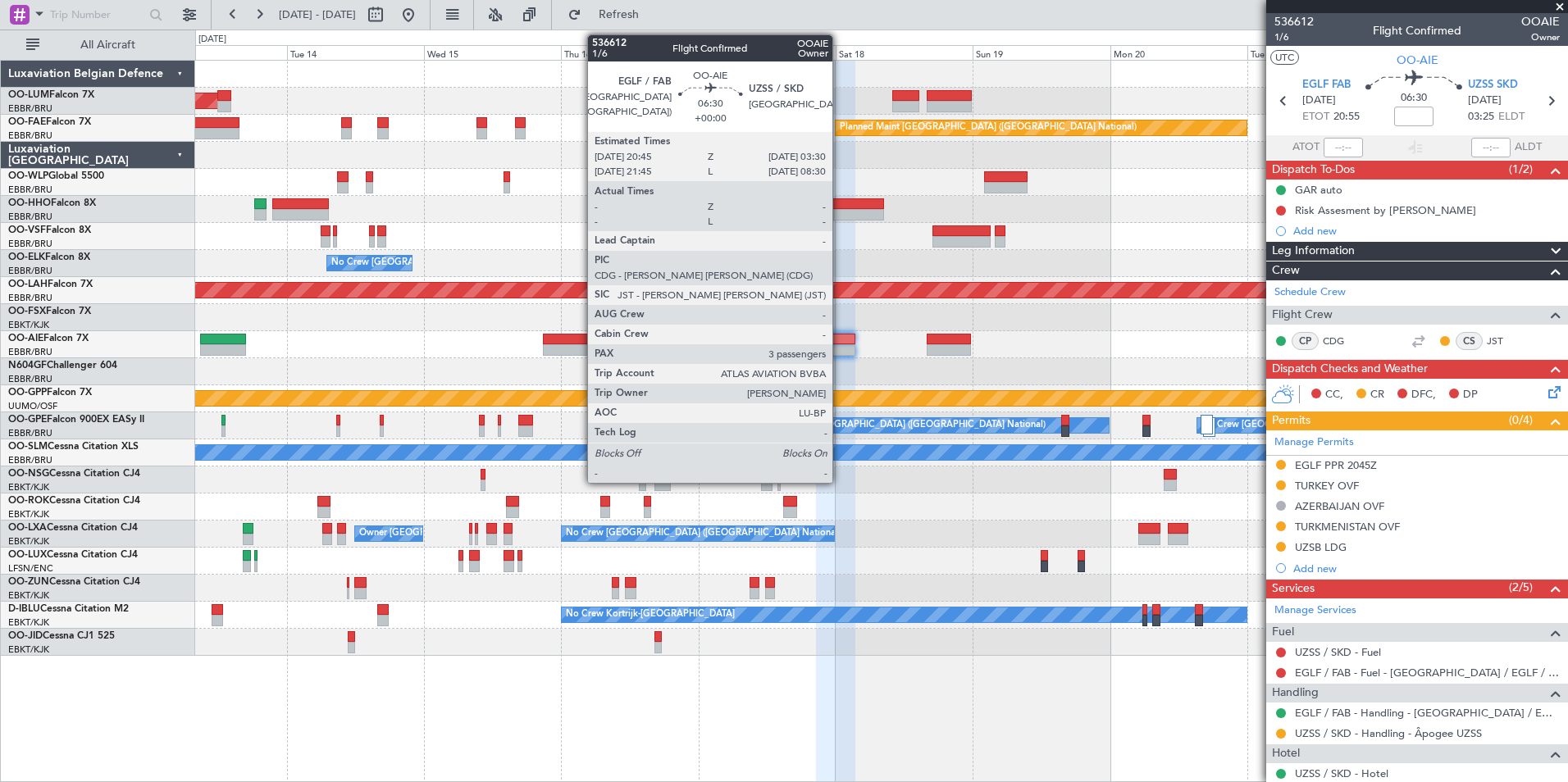
click at [817, 356] on div "Planned Maint [GEOGRAPHIC_DATA] ([GEOGRAPHIC_DATA])" at bounding box center [881, 344] width 1372 height 27
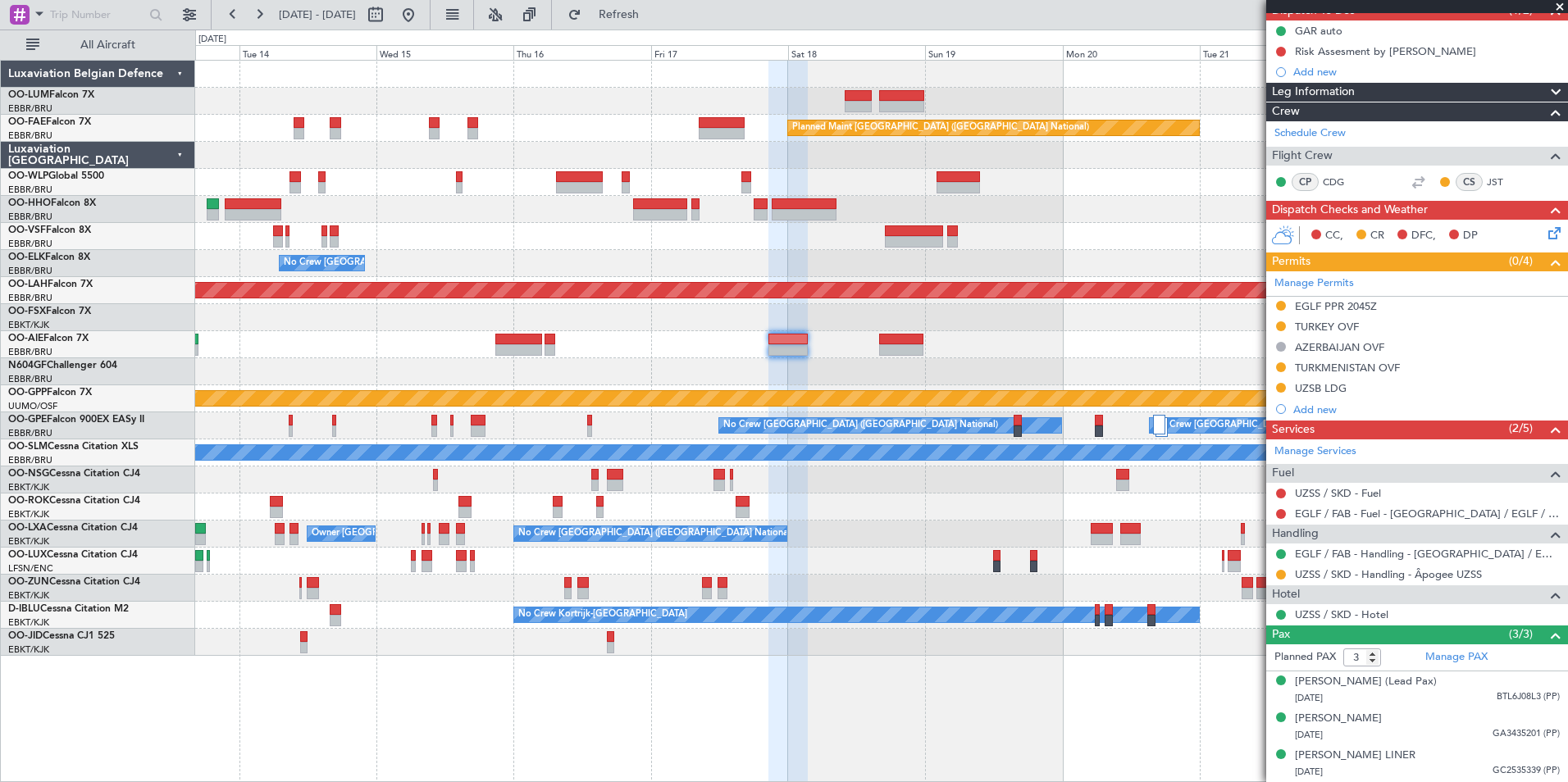
scroll to position [175, 0]
click at [930, 445] on div "A/C Unavailable [GEOGRAPHIC_DATA]" at bounding box center [881, 453] width 4116 height 17
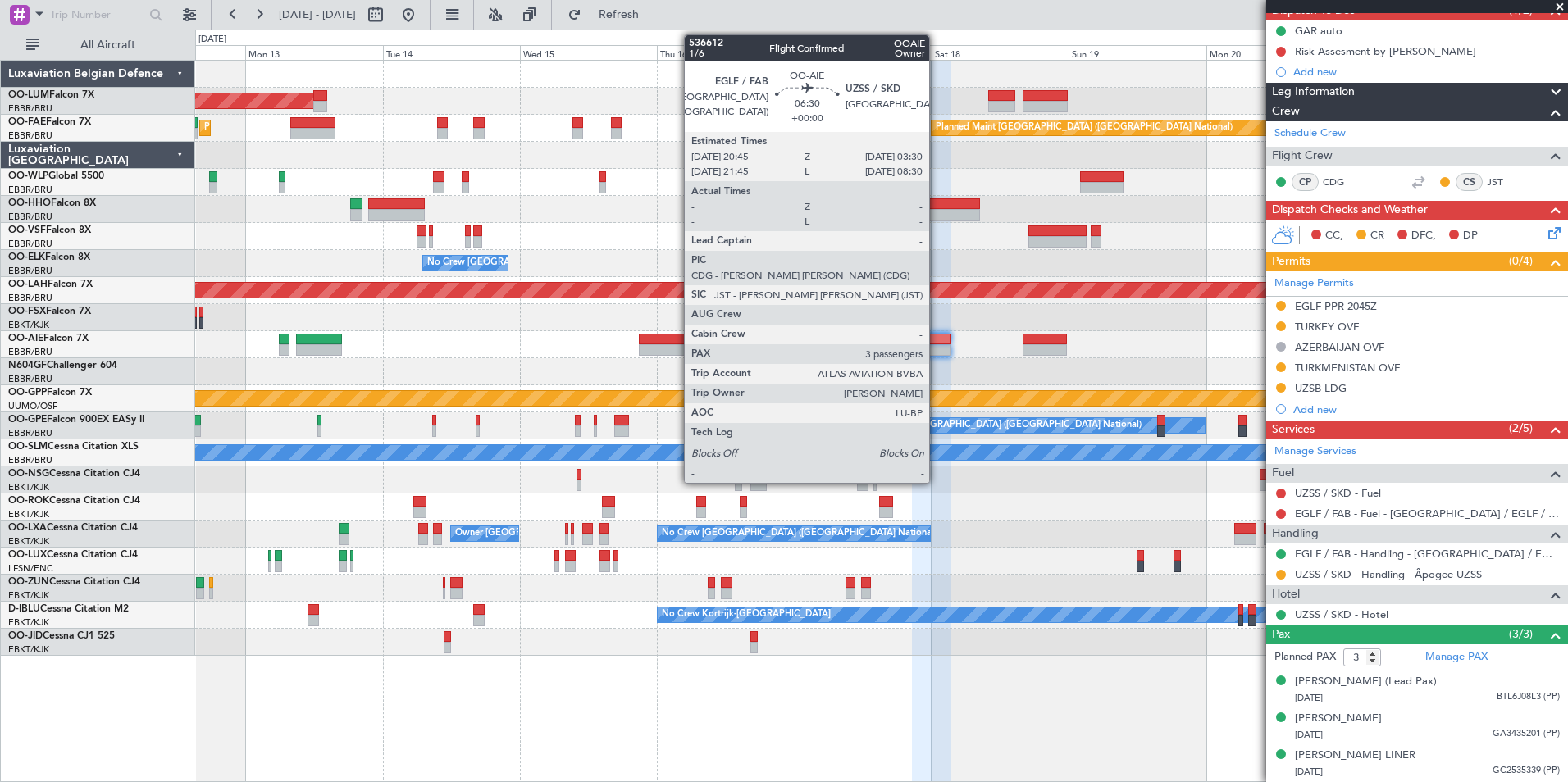
click at [676, 349] on div "Planned Maint [GEOGRAPHIC_DATA] ([GEOGRAPHIC_DATA])" at bounding box center [881, 344] width 1372 height 27
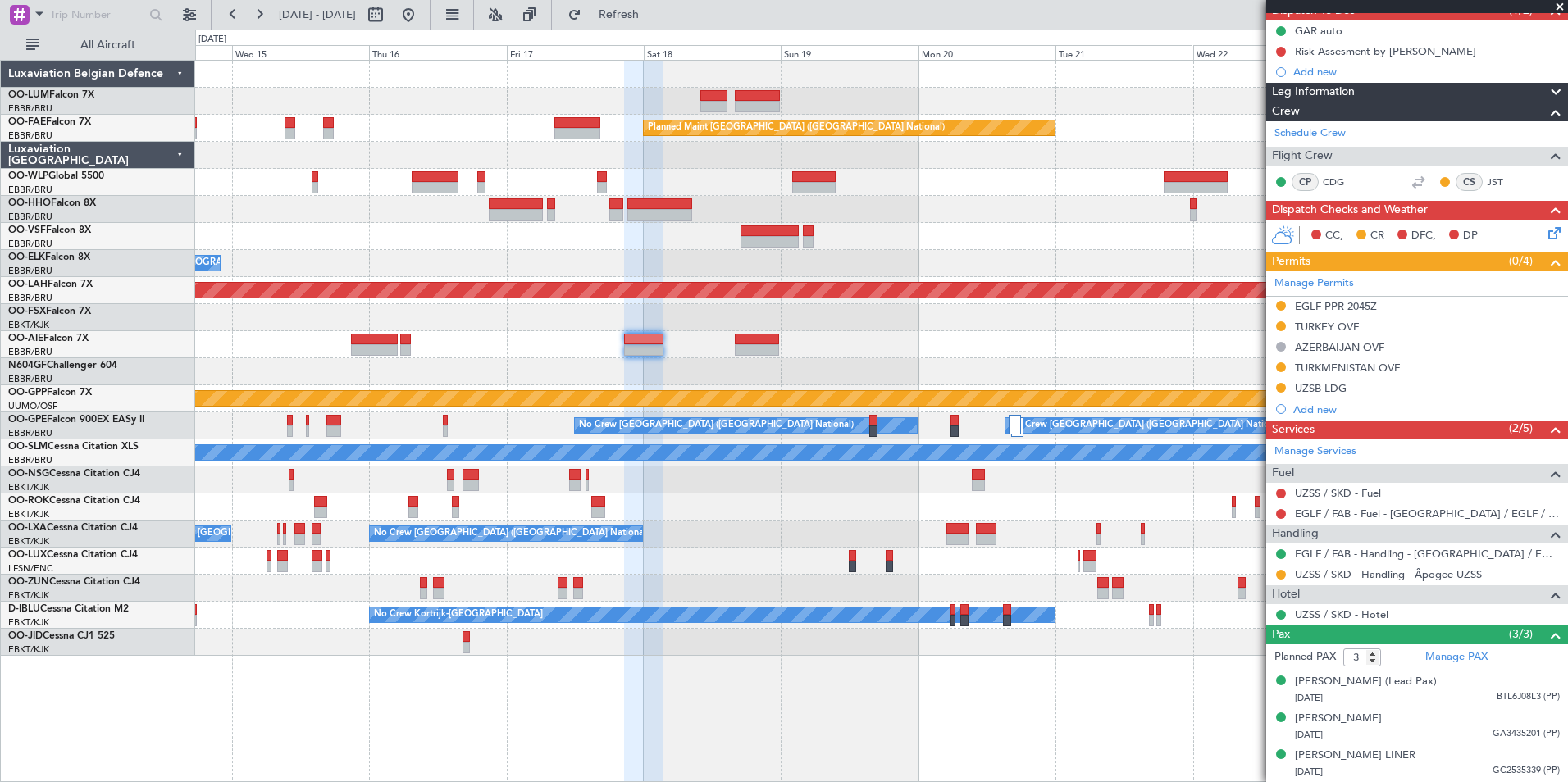
click at [763, 347] on div "Planned Maint [GEOGRAPHIC_DATA] ([GEOGRAPHIC_DATA])" at bounding box center [881, 344] width 1372 height 27
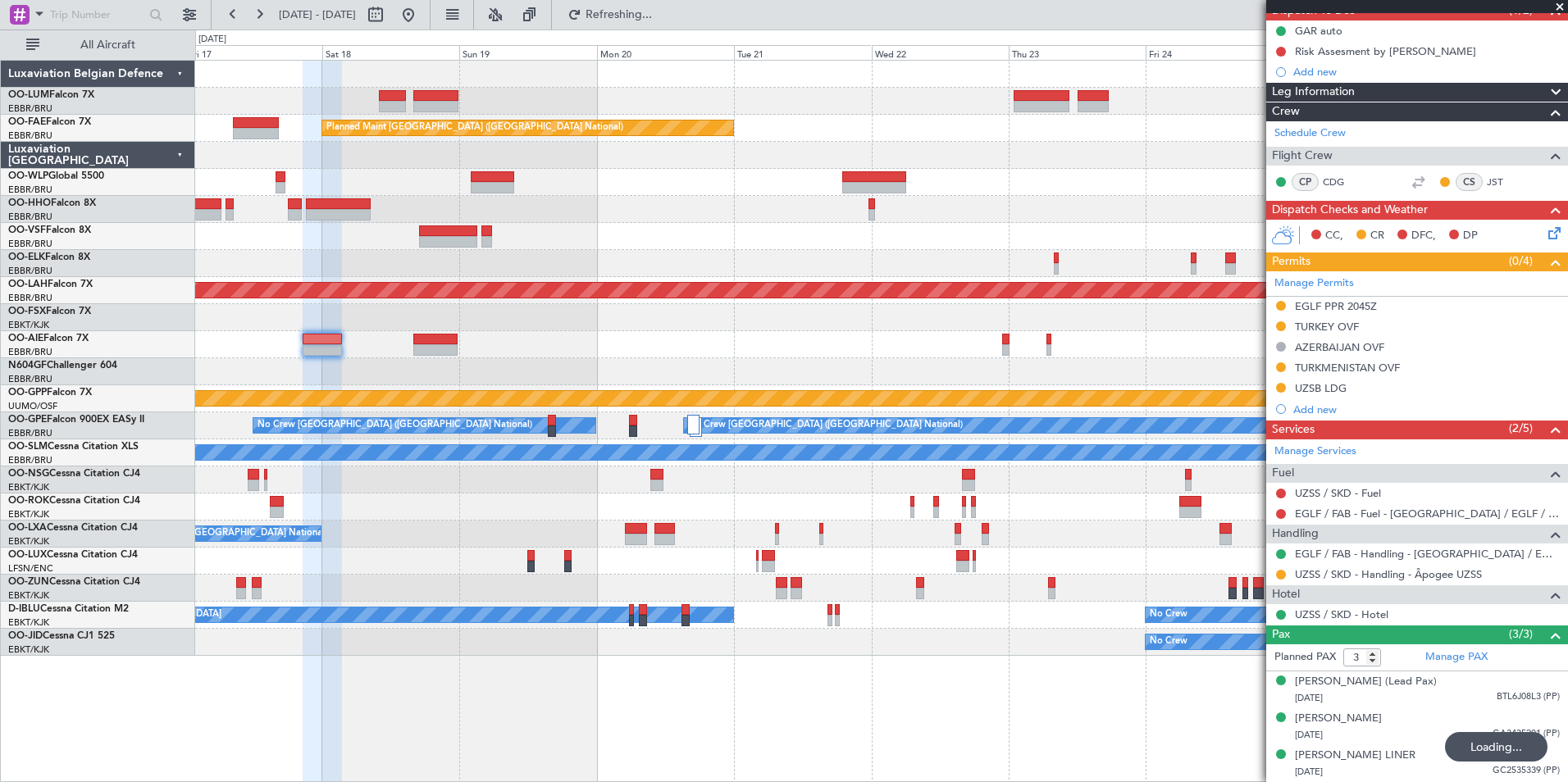
click at [994, 364] on div at bounding box center [881, 371] width 1372 height 27
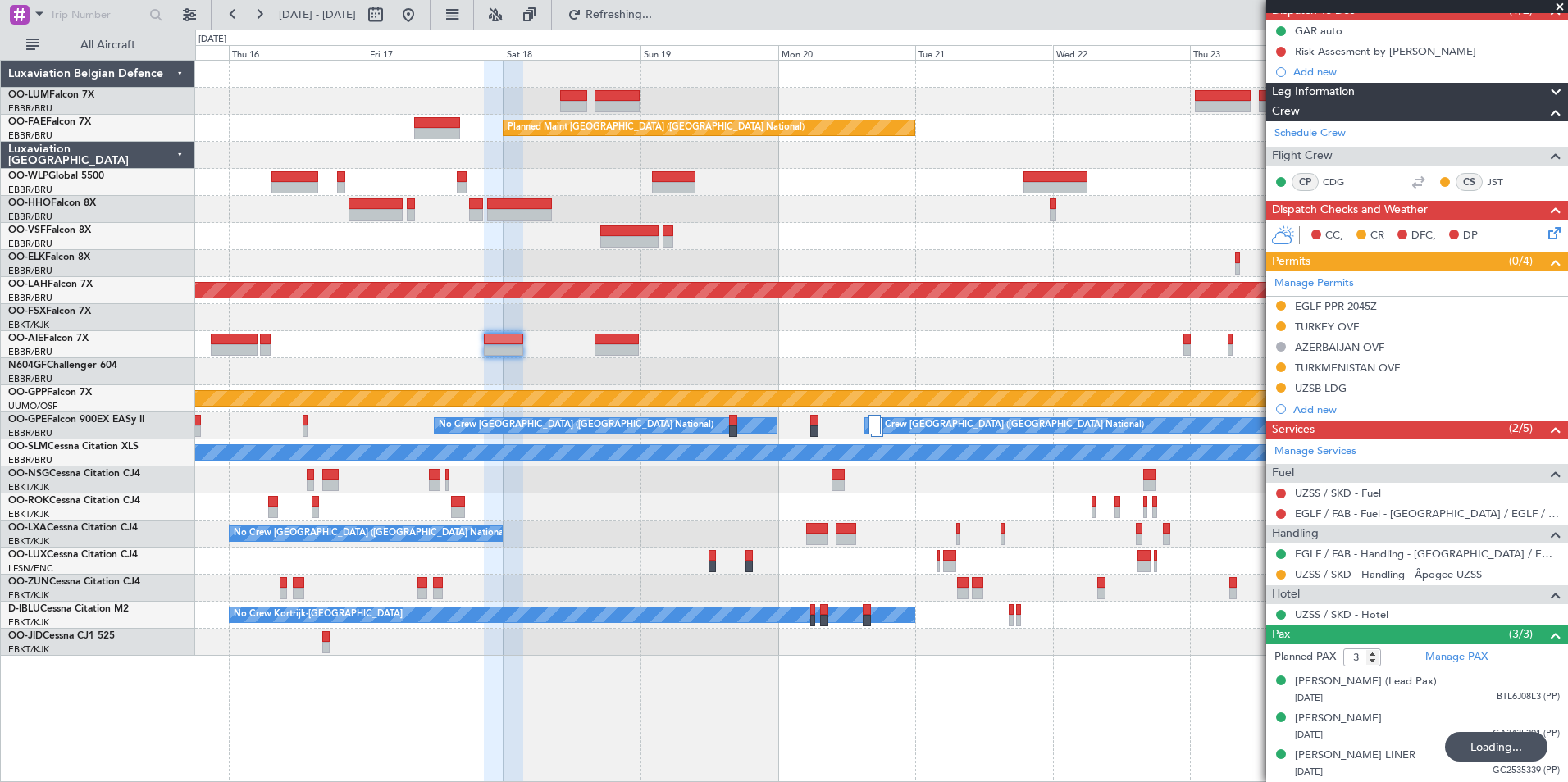
click at [983, 370] on div at bounding box center [881, 371] width 1372 height 27
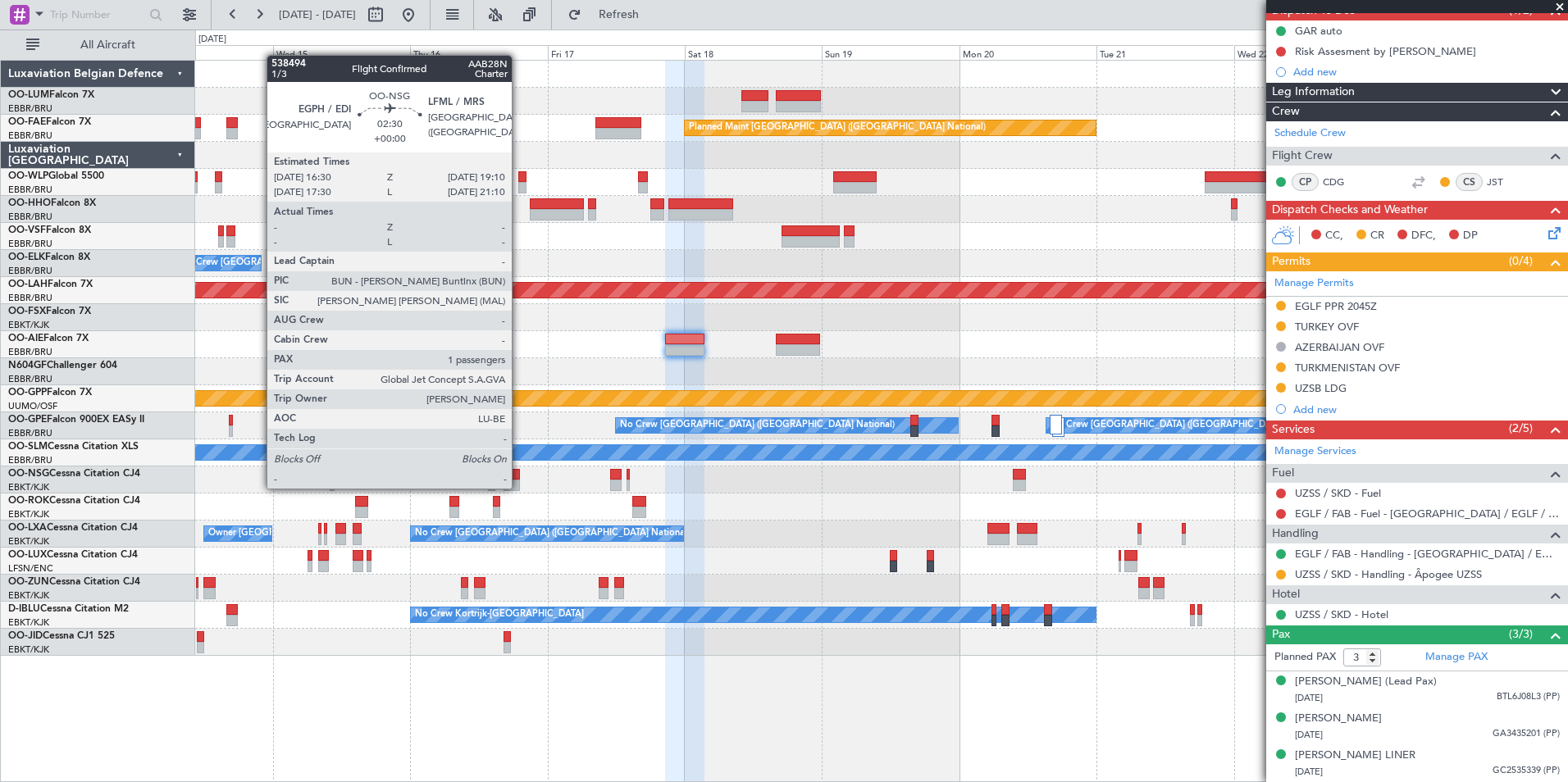
click at [1148, 419] on div "Owner Melsbroek Air Base AOG Maint [GEOGRAPHIC_DATA] Planned Maint [GEOGRAPHIC_…" at bounding box center [881, 358] width 1372 height 595
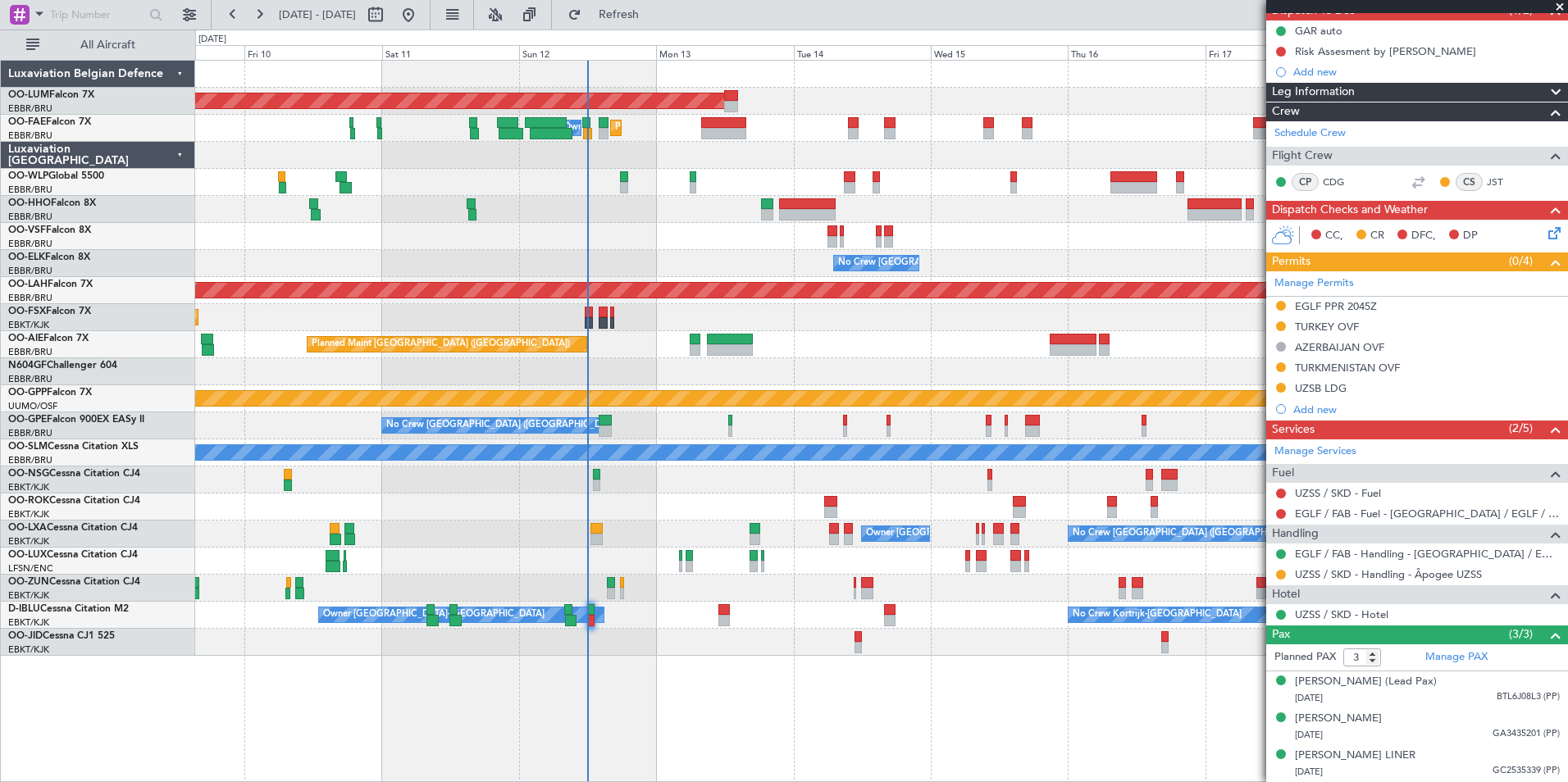
click at [584, 535] on div "No Crew [GEOGRAPHIC_DATA] ([GEOGRAPHIC_DATA] National) Owner [GEOGRAPHIC_DATA]-…" at bounding box center [881, 533] width 1372 height 27
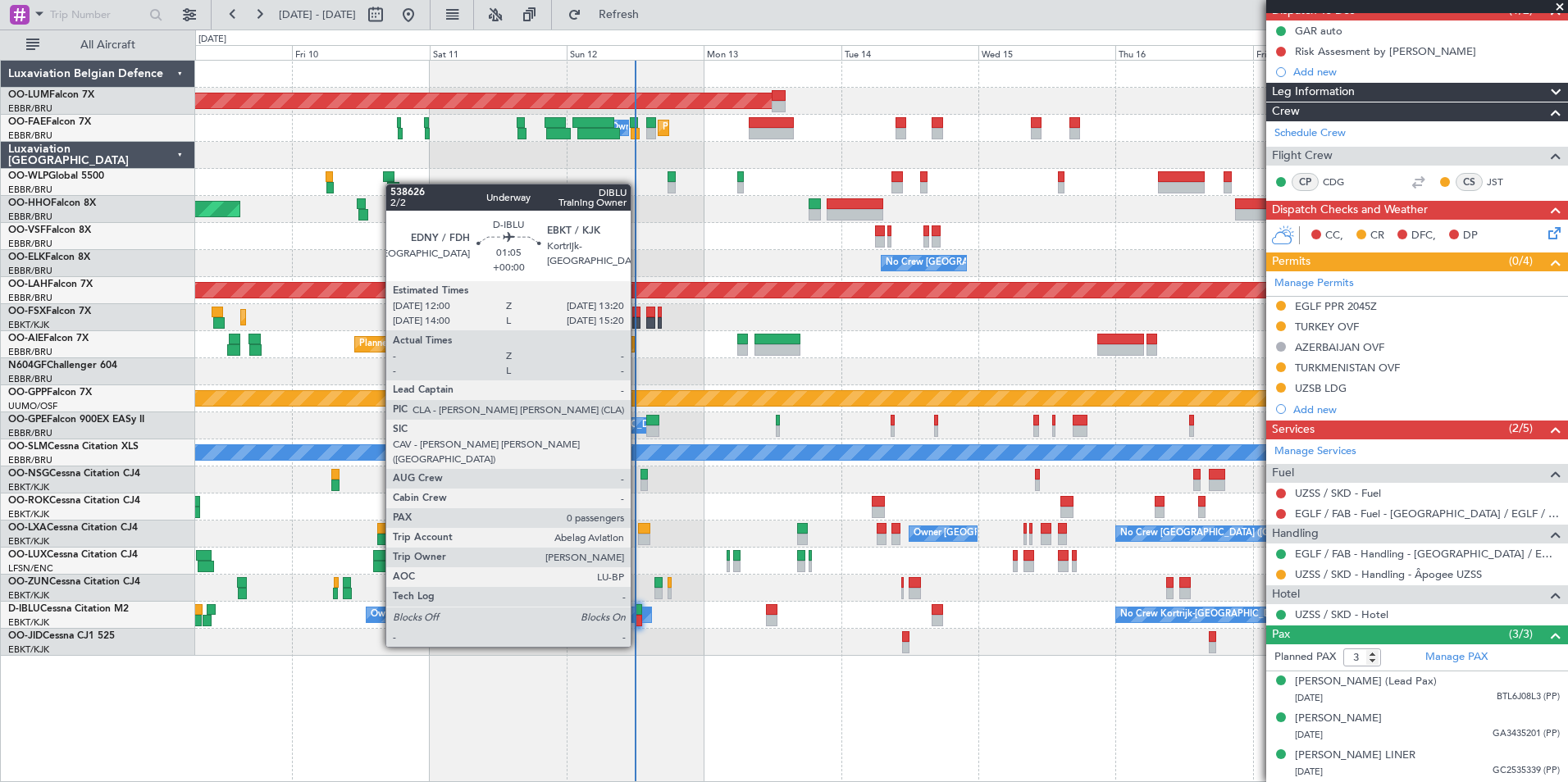
click at [638, 616] on div at bounding box center [638, 620] width 8 height 11
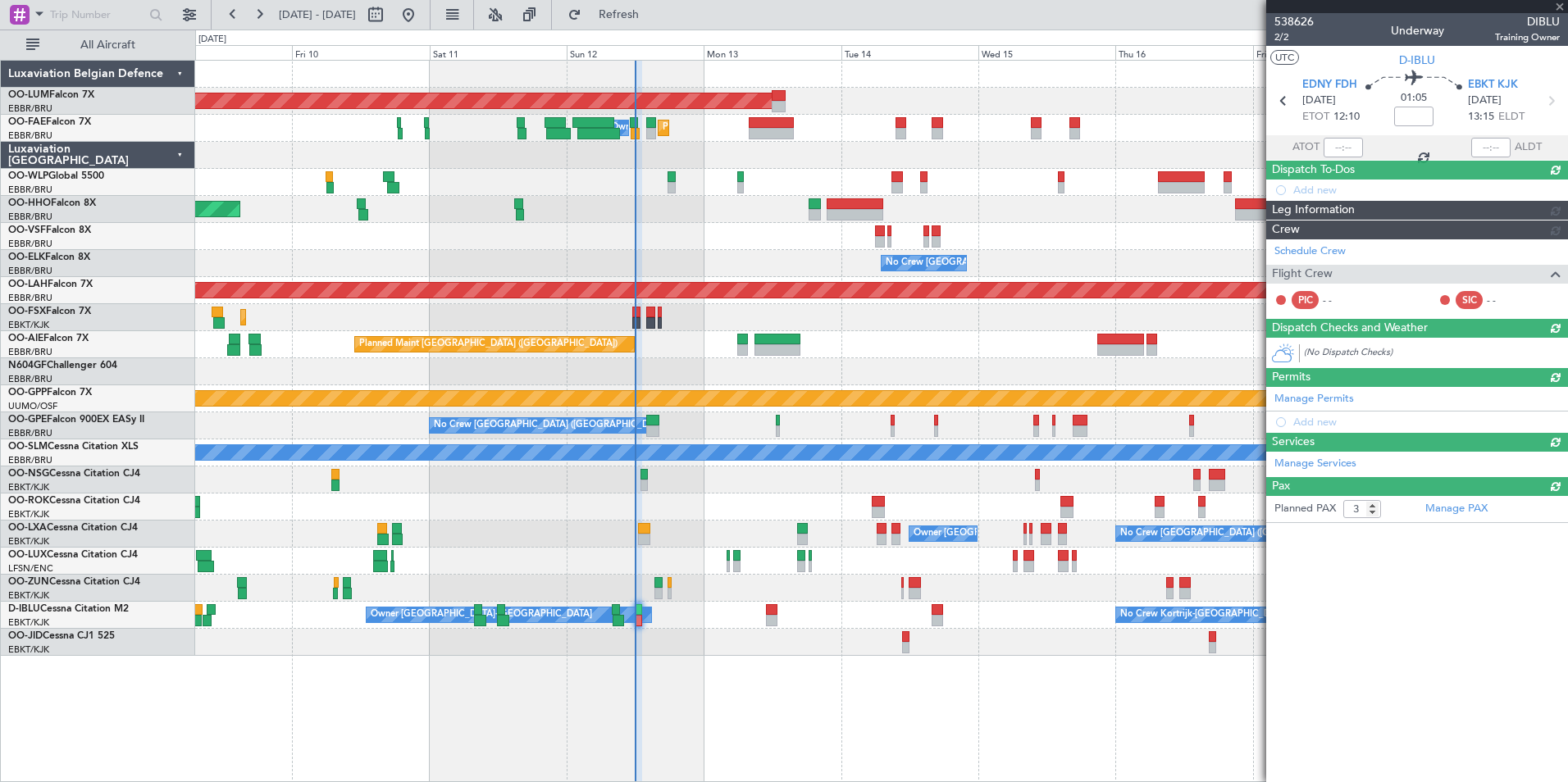
type input "0"
